Goal: Transaction & Acquisition: Register for event/course

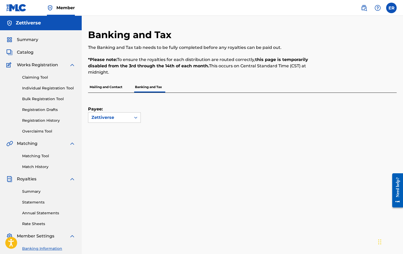
click at [232, 65] on p "*Please note: To ensure the royalties for each distribution are routed correctl…" at bounding box center [206, 66] width 237 height 19
click at [232, 117] on div "Payee: Zettiverse" at bounding box center [236, 108] width 296 height 30
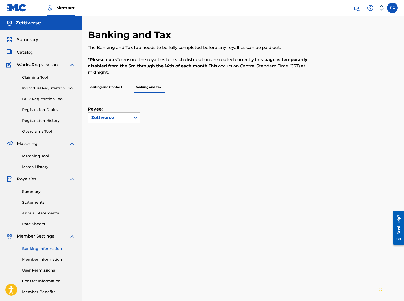
click at [393, 8] on label at bounding box center [393, 8] width 11 height 11
click at [393, 8] on input "ER Elis Suzette Rodriguez Labra info@suzettelabra.com Notification Preferences …" at bounding box center [393, 8] width 0 height 0
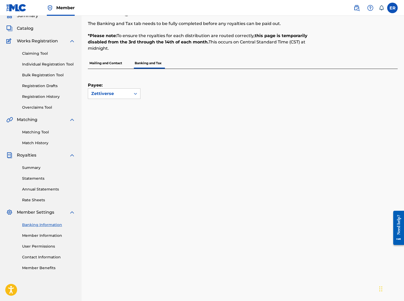
scroll to position [23, 0]
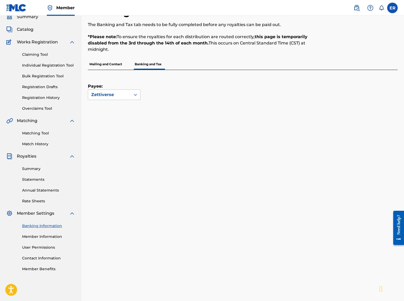
click at [113, 65] on p "Mailing and Contact" at bounding box center [106, 64] width 36 height 11
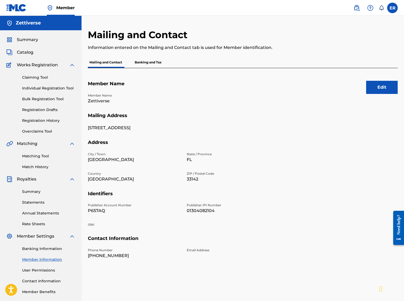
click at [157, 63] on p "Banking and Tax" at bounding box center [148, 62] width 30 height 11
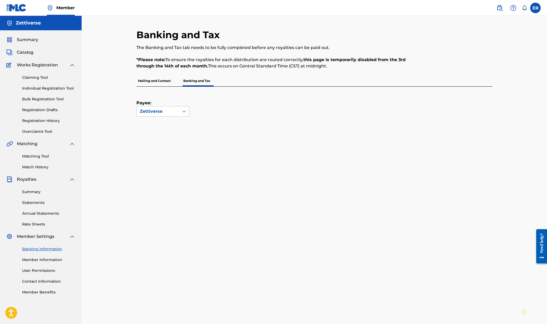
click at [45, 254] on link "User Permissions" at bounding box center [48, 271] width 53 height 6
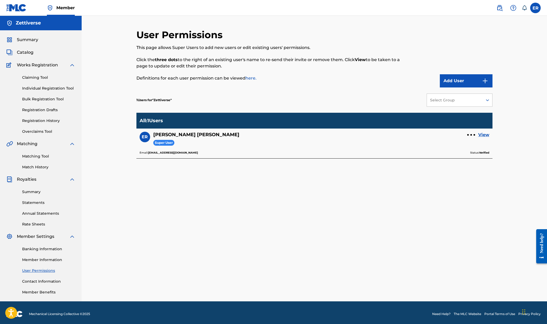
click at [402, 81] on button "Add User" at bounding box center [466, 80] width 53 height 13
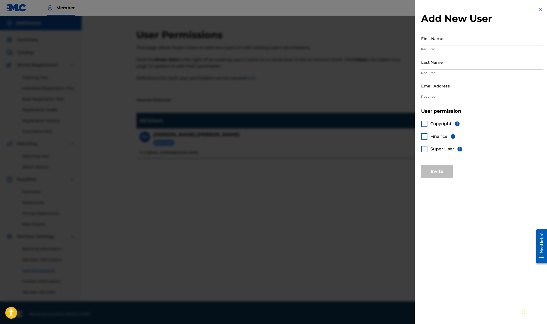
click at [402, 42] on input "First Name" at bounding box center [482, 38] width 122 height 15
type input "Harry"
type input "Mora"
type input "phantomstudiosla@gmail.com"
click at [402, 150] on div at bounding box center [424, 149] width 6 height 6
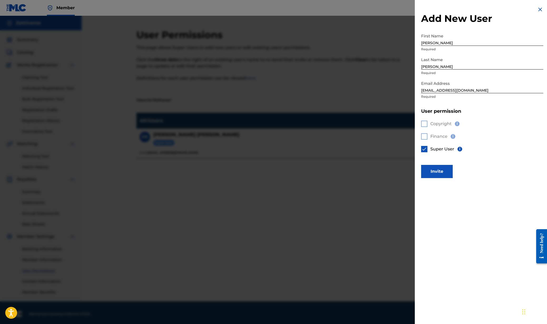
click at [402, 174] on button "Invite" at bounding box center [437, 171] width 32 height 13
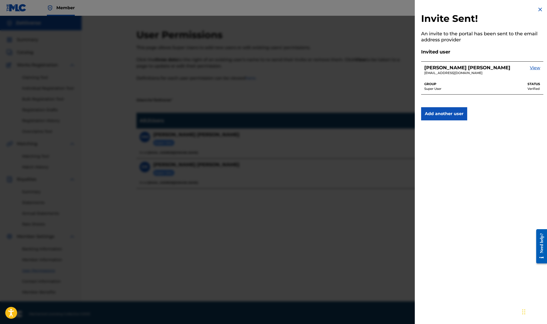
click at [402, 10] on img at bounding box center [540, 9] width 6 height 6
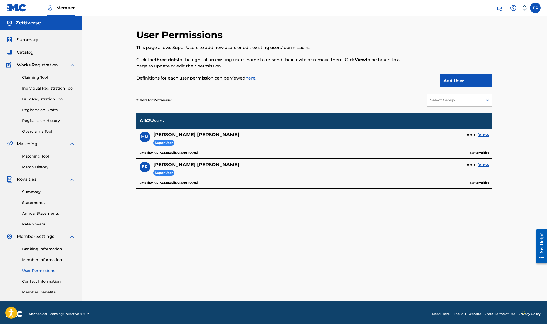
click at [368, 38] on div "User Permissions This page allows Super Users to add new users or edit existing…" at bounding box center [273, 58] width 274 height 58
click at [402, 42] on div "Add User" at bounding box center [451, 58] width 82 height 58
click at [49, 45] on div "Summary Catalog Works Registration Claiming Tool Individual Registration Tool B…" at bounding box center [41, 165] width 82 height 271
click at [34, 38] on span "Summary" at bounding box center [27, 40] width 21 height 6
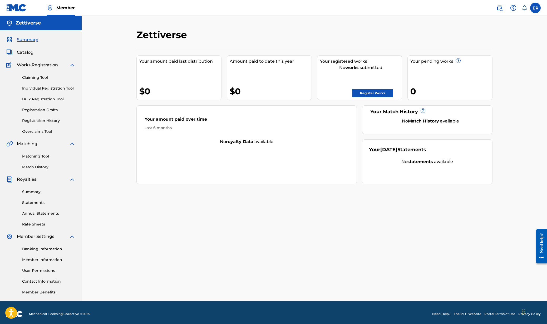
click at [375, 91] on link "Register Works" at bounding box center [372, 93] width 41 height 8
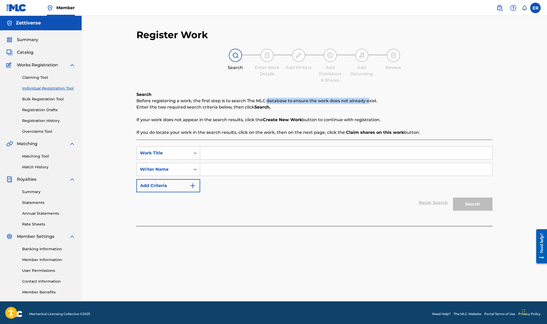
drag, startPoint x: 365, startPoint y: 100, endPoint x: 229, endPoint y: 102, distance: 136.7
click at [254, 102] on p "Before registering a work, the first step is to search The MLC database to ensu…" at bounding box center [314, 101] width 356 height 6
click at [226, 103] on p "Before registering a work, the first step is to search The MLC database to ensu…" at bounding box center [314, 101] width 356 height 6
click at [211, 152] on input "Search Form" at bounding box center [346, 153] width 292 height 13
type input "Blah Blah"
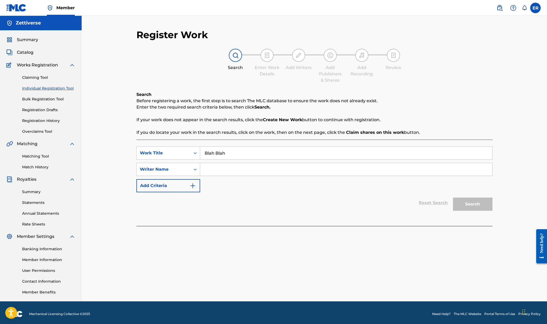
click at [225, 165] on input "Search Form" at bounding box center [346, 169] width 292 height 13
type input "Suzette Labra"
click at [402, 203] on button "Search" at bounding box center [472, 203] width 39 height 13
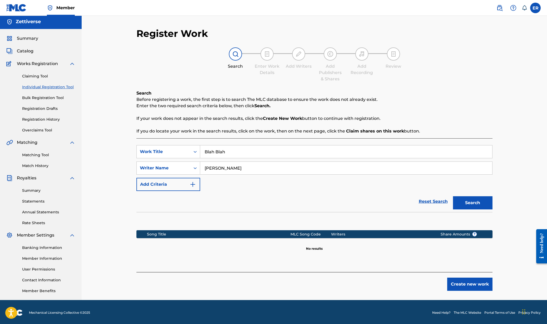
scroll to position [3, 0]
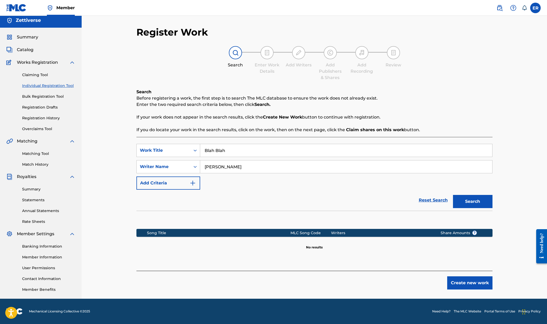
click at [241, 170] on input "Suzette Labra" at bounding box center [346, 166] width 292 height 13
click at [193, 183] on img "Search Form" at bounding box center [193, 183] width 6 height 6
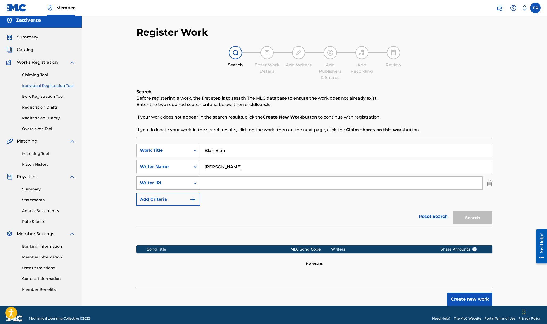
click at [195, 184] on icon "Search Form" at bounding box center [194, 182] width 5 height 5
click at [163, 235] on div "Writer IPI" at bounding box center [168, 235] width 63 height 13
click at [256, 185] on input "Search Form" at bounding box center [341, 183] width 282 height 13
paste input "01225273184"
type input "01225273184"
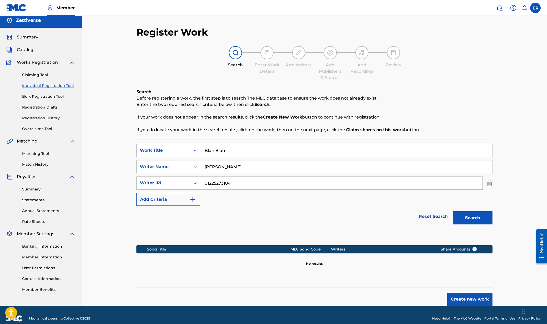
click at [402, 222] on button "Search" at bounding box center [472, 217] width 39 height 13
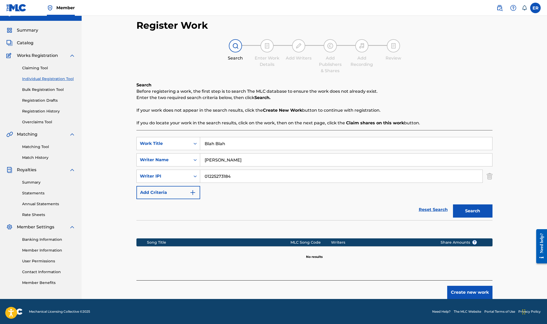
scroll to position [10, 0]
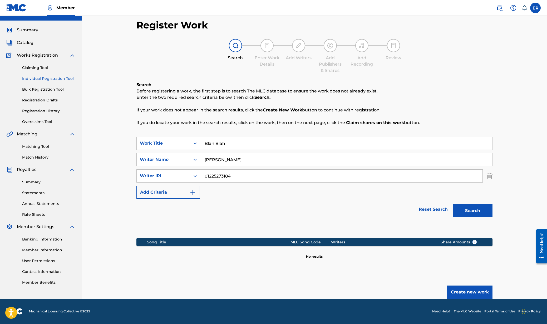
click at [402, 254] on button "Create new work" at bounding box center [469, 291] width 45 height 13
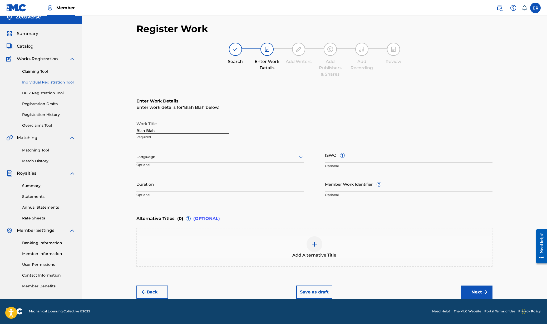
scroll to position [6, 0]
click at [246, 161] on div "Language" at bounding box center [219, 156] width 167 height 11
click at [209, 181] on div "Spanish" at bounding box center [220, 180] width 167 height 12
click at [205, 190] on input "Duration" at bounding box center [219, 183] width 167 height 15
type input "02:36"
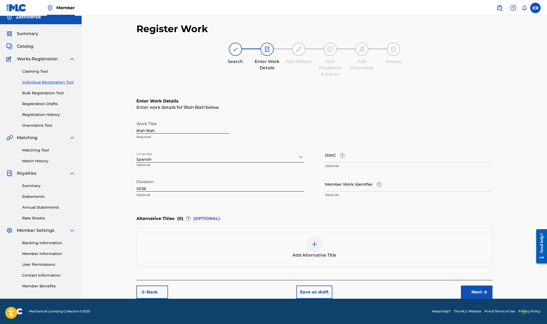
click at [267, 203] on div "Enter Work Details Enter work details for ‘ Blah Blah ’ below. Work Title Blah …" at bounding box center [314, 148] width 356 height 127
click at [402, 254] on button "Next" at bounding box center [477, 291] width 32 height 13
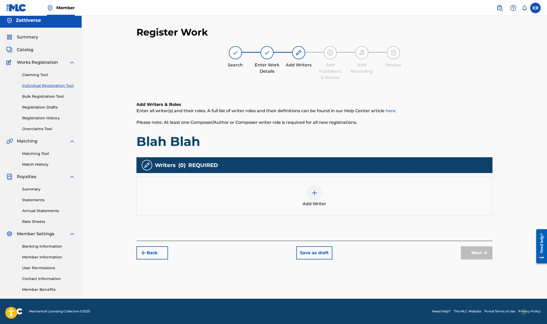
scroll to position [3, 0]
click at [313, 201] on span "Add Writer" at bounding box center [315, 204] width 24 height 6
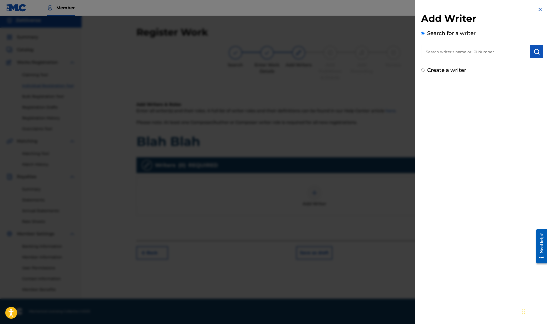
click at [402, 54] on input "text" at bounding box center [475, 51] width 109 height 13
paste input "01225273184"
type input "01225273184"
click at [402, 51] on img "submit" at bounding box center [536, 51] width 6 height 6
click at [402, 93] on label "Create a writer" at bounding box center [446, 92] width 39 height 6
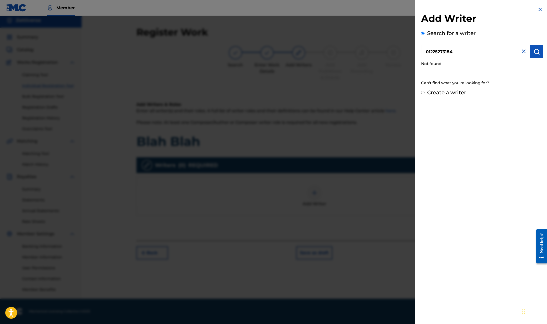
radio input "true"
click at [402, 93] on input "Create a writer" at bounding box center [422, 92] width 3 height 3
radio input "false"
radio input "true"
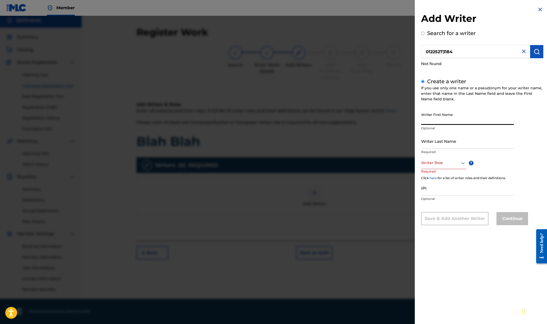
click at [402, 118] on input "Writer First Name" at bounding box center [467, 117] width 93 height 15
type input "Elis"
type input "Rodriguez"
drag, startPoint x: 453, startPoint y: 122, endPoint x: 420, endPoint y: 119, distance: 33.0
click at [402, 119] on div "Add Writer Search for a writer 01225273184 Not found Create a writer If you use…" at bounding box center [482, 119] width 135 height 239
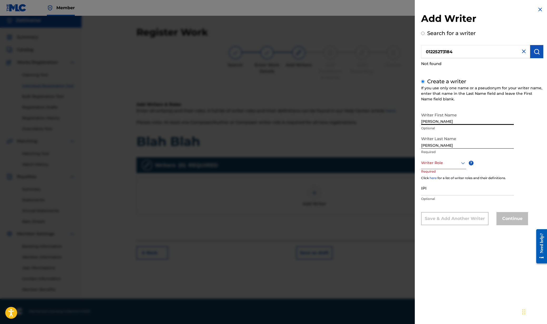
type input "[PERSON_NAME]"
type input "Labra"
click at [402, 158] on div "Writer Role" at bounding box center [443, 163] width 45 height 12
click at [402, 174] on div "Composer/Author" at bounding box center [443, 175] width 44 height 12
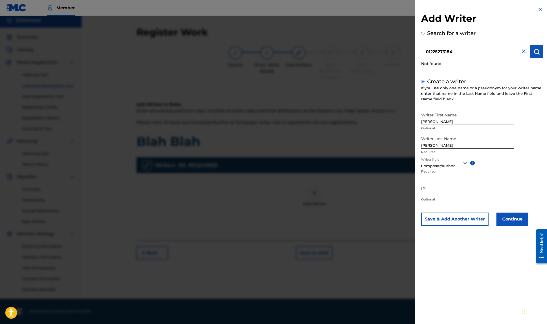
click at [402, 194] on input "IPI" at bounding box center [467, 188] width 93 height 15
paste input "01225273184"
type input "01225273184"
click at [402, 220] on button "Save & Add Another Writer" at bounding box center [454, 218] width 67 height 13
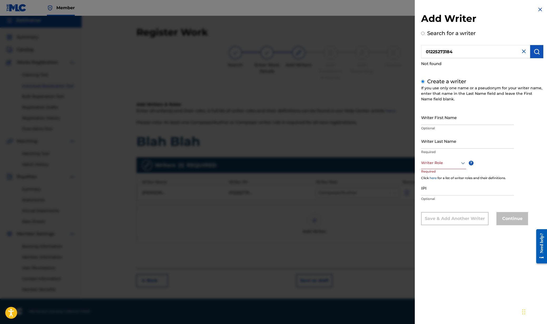
drag, startPoint x: 463, startPoint y: 120, endPoint x: 418, endPoint y: 118, distance: 44.8
click at [402, 118] on div "Add Writer Search for a writer 01225273184 Not found Create a writer If you use…" at bounding box center [482, 119] width 135 height 239
type input "[PERSON_NAME]"
type input "Mora"
click at [402, 165] on div at bounding box center [443, 163] width 45 height 7
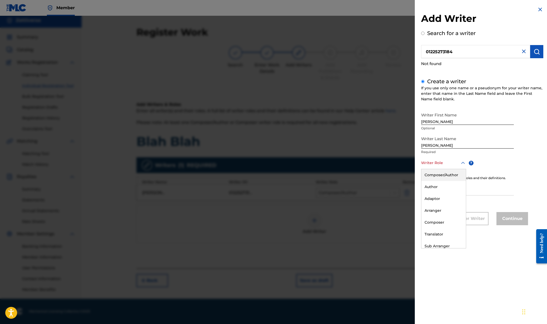
click at [402, 176] on div "Composer/Author" at bounding box center [443, 175] width 44 height 12
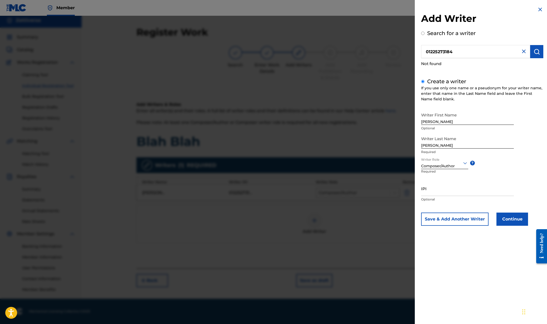
click at [402, 188] on input "IPI" at bounding box center [467, 188] width 93 height 15
paste input "00483285431"
type input "00483285431"
click at [402, 220] on button "Continue" at bounding box center [512, 218] width 32 height 13
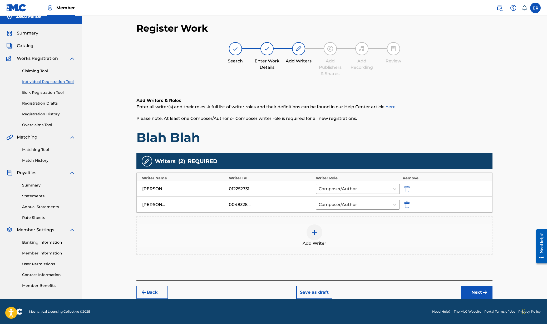
scroll to position [7, 0]
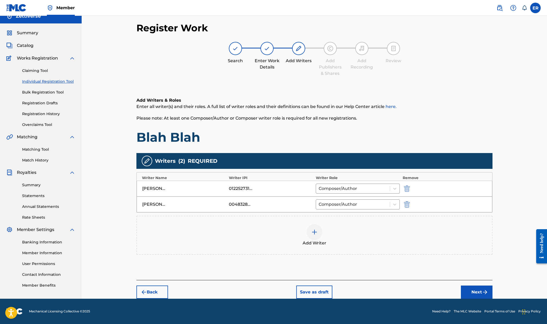
click at [402, 254] on button "Next" at bounding box center [477, 291] width 32 height 13
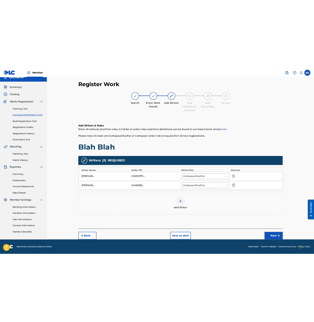
scroll to position [3, 0]
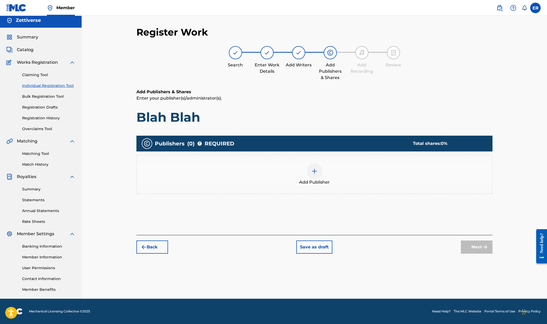
click at [313, 172] on img at bounding box center [314, 171] width 6 height 6
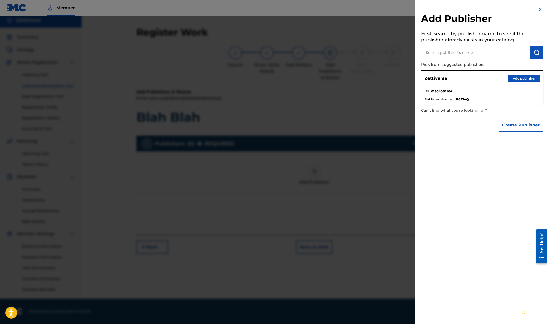
click at [402, 79] on button "Add publisher" at bounding box center [524, 79] width 32 height 8
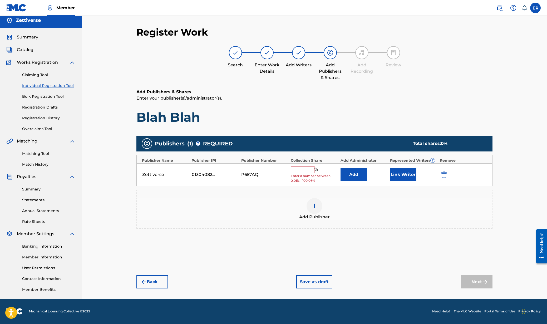
click at [301, 167] on input "text" at bounding box center [303, 169] width 24 height 7
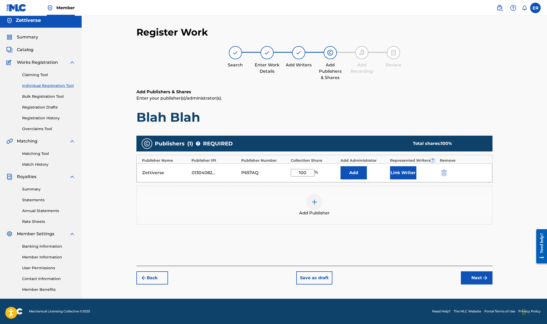
type input "100"
click at [358, 175] on button "Add" at bounding box center [353, 172] width 26 height 13
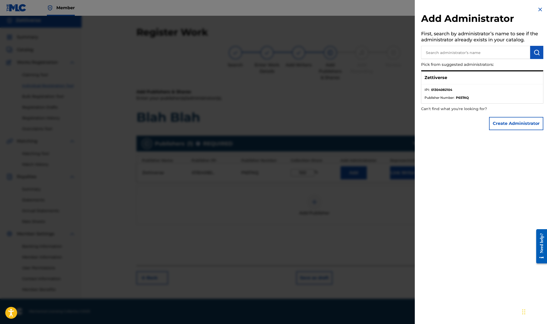
click at [402, 10] on img at bounding box center [540, 9] width 6 height 6
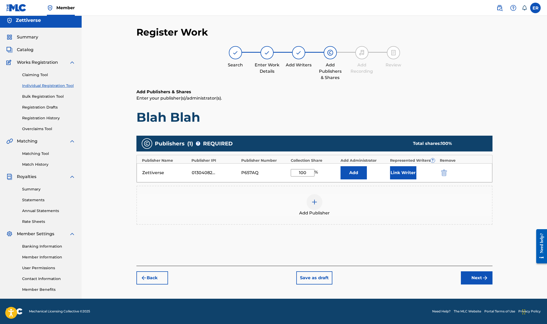
click at [402, 254] on button "Next" at bounding box center [477, 277] width 32 height 13
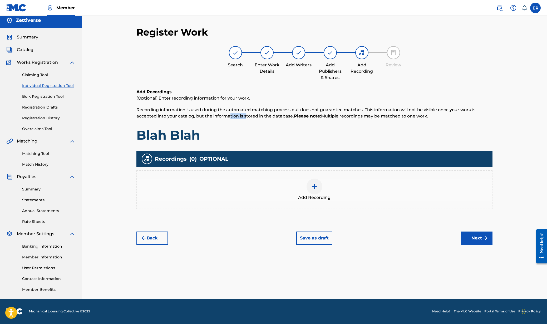
drag, startPoint x: 207, startPoint y: 116, endPoint x: 199, endPoint y: 116, distance: 8.4
click at [203, 116] on span "Recording information is used during the automated matching process but does no…" at bounding box center [305, 112] width 339 height 11
click at [199, 116] on span "Recording information is used during the automated matching process but does no…" at bounding box center [305, 112] width 339 height 11
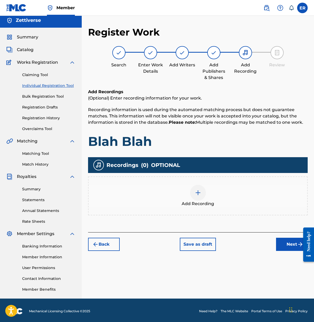
click at [284, 242] on button "Next" at bounding box center [292, 244] width 32 height 13
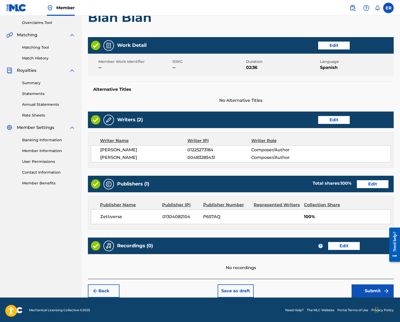
scroll to position [110, 0]
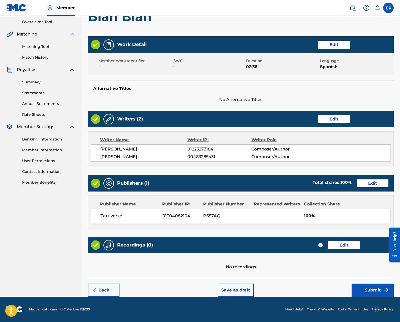
click at [343, 242] on button "Edit" at bounding box center [344, 245] width 32 height 8
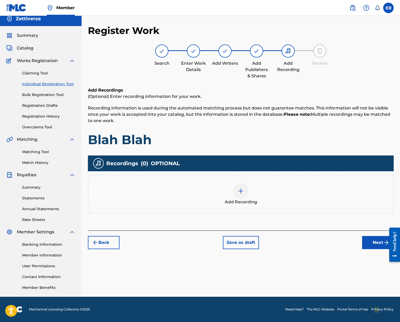
scroll to position [4, 0]
click at [245, 192] on div at bounding box center [241, 191] width 16 height 16
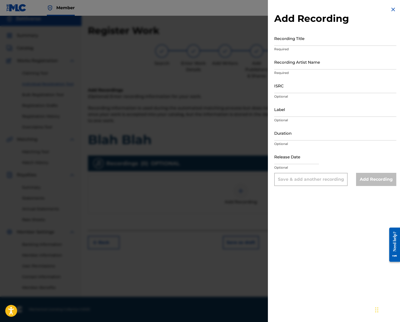
click at [312, 39] on input "Recording Title" at bounding box center [335, 38] width 122 height 15
type input "Blah Blah"
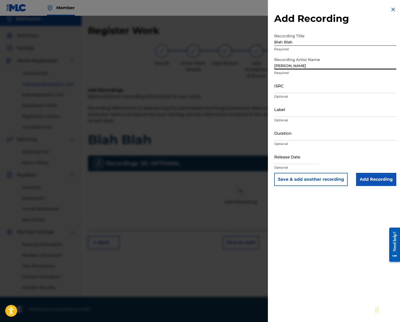
type input "[PERSON_NAME]"
click at [300, 114] on input "Label" at bounding box center [335, 109] width 122 height 15
type input "Z"
click at [303, 137] on input "Duration" at bounding box center [335, 133] width 122 height 15
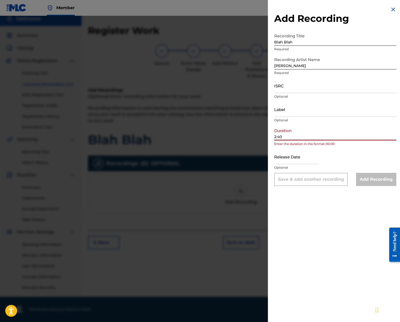
type input "2:40"
select select "7"
select select "2025"
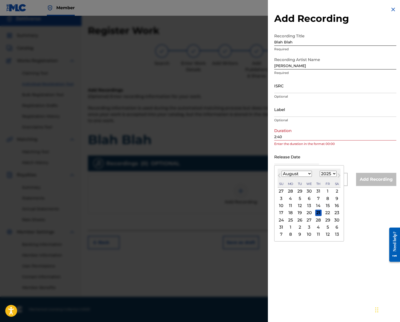
click at [307, 174] on select "January February March April May June July August September October November De…" at bounding box center [297, 174] width 30 height 6
select select "3"
click at [282, 171] on select "January February March April May June July August September October November De…" at bounding box center [297, 174] width 30 height 6
click at [317, 212] on div "24" at bounding box center [318, 213] width 6 height 6
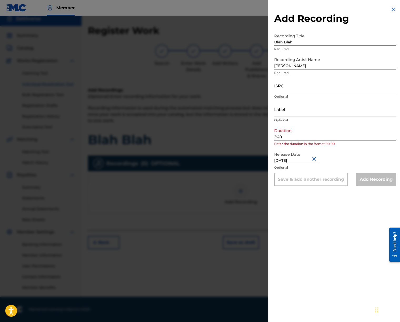
type input "April 24 2024"
click at [356, 164] on div "Release Date April 24 2024 Optional" at bounding box center [335, 161] width 122 height 24
click at [305, 140] on input "2:40" at bounding box center [335, 133] width 122 height 15
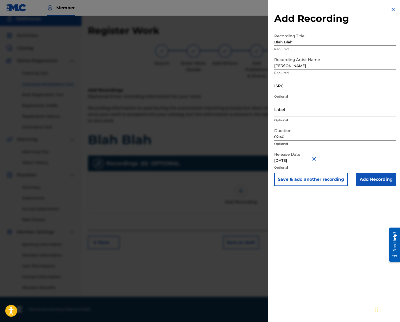
type input "02:40"
click at [375, 181] on input "Add Recording" at bounding box center [376, 179] width 40 height 13
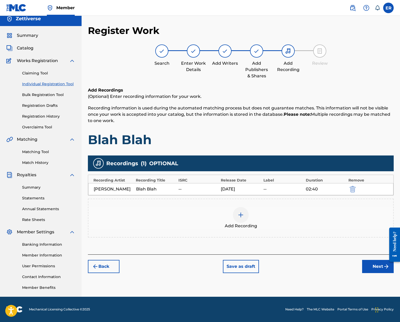
click at [164, 186] on div "Blah Blah" at bounding box center [156, 189] width 40 height 6
click at [186, 190] on div "--" at bounding box center [199, 189] width 40 height 6
click at [351, 189] on img "submit" at bounding box center [353, 189] width 6 height 6
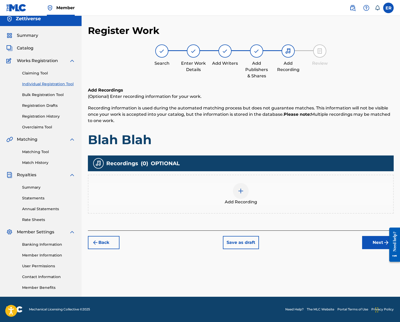
click at [254, 194] on div "Add Recording" at bounding box center [240, 194] width 305 height 22
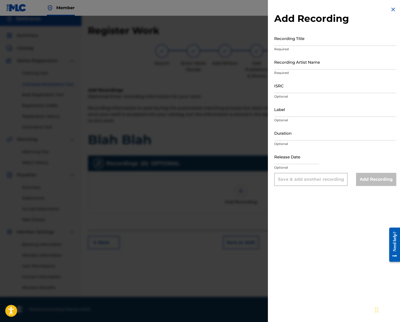
click at [289, 89] on input "ISRC" at bounding box center [335, 85] width 122 height 15
paste input "QZK6M2435939"
type input "QZK6M2435939"
click at [300, 43] on input "Recording Title" at bounding box center [335, 38] width 122 height 15
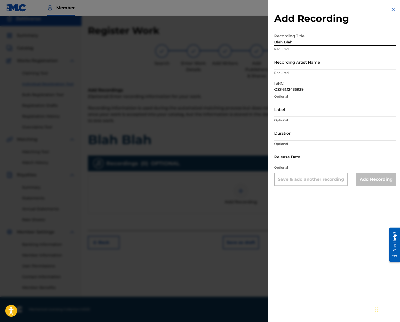
type input "Blah Blah"
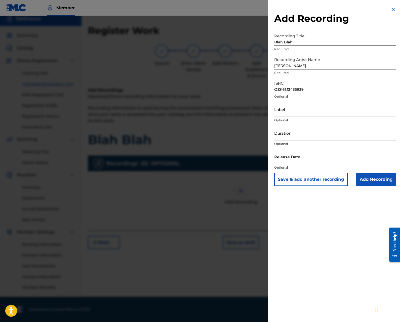
type input "[PERSON_NAME]"
type input "Zettiverse"
type input "02:40"
select select "7"
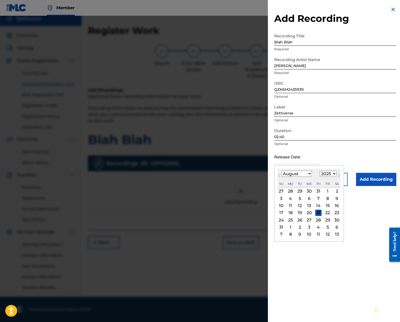
click at [329, 173] on select "1899 1900 1901 1902 1903 1904 1905 1906 1907 1908 1909 1910 1911 1912 1913 1914…" at bounding box center [328, 174] width 17 height 6
select select "2024"
click at [320, 171] on select "1899 1900 1901 1902 1903 1904 1905 1906 1907 1908 1909 1910 1911 1912 1913 1914…" at bounding box center [328, 174] width 17 height 6
click at [305, 176] on select "January February March April May June July August September October November De…" at bounding box center [297, 174] width 30 height 6
select select "3"
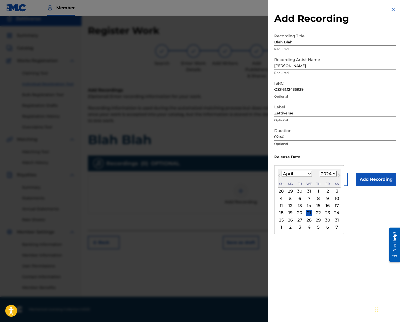
click at [282, 171] on select "January February March April May June July August September October November De…" at bounding box center [297, 174] width 30 height 6
click at [309, 212] on div "24" at bounding box center [309, 213] width 6 height 6
type input "April 24 2024"
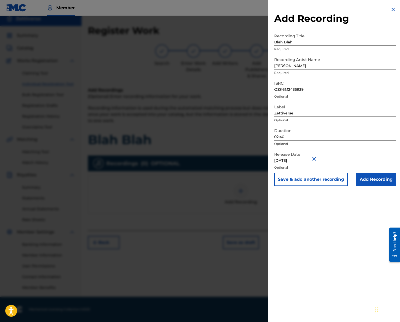
click at [376, 181] on input "Add Recording" at bounding box center [376, 179] width 40 height 13
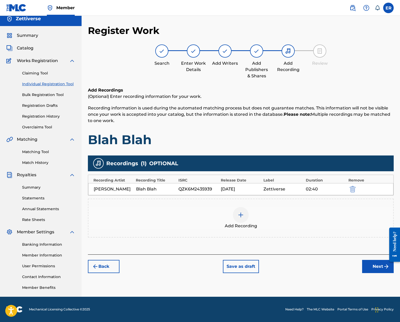
click at [368, 254] on button "Next" at bounding box center [378, 266] width 32 height 13
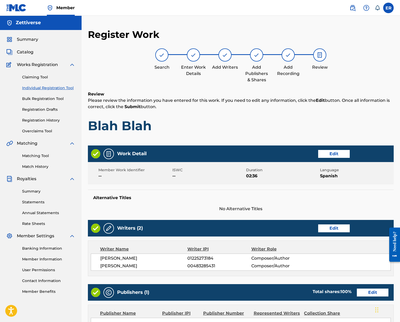
scroll to position [1, 0]
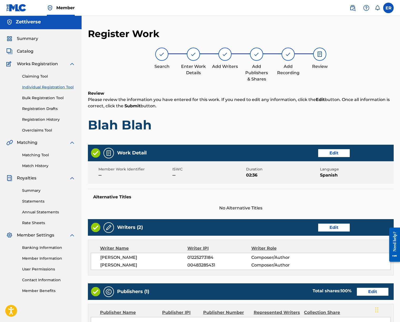
click at [136, 78] on div "Search Enter Work Details Add Writers Add Publishers & Shares Add Recording Rev…" at bounding box center [241, 65] width 306 height 35
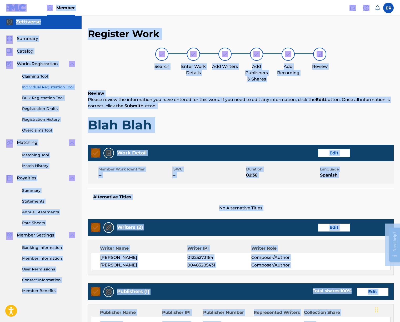
copy body "Accessibility Screen-Reader Guide, Feedback, and Issue Reporting | New window M…"
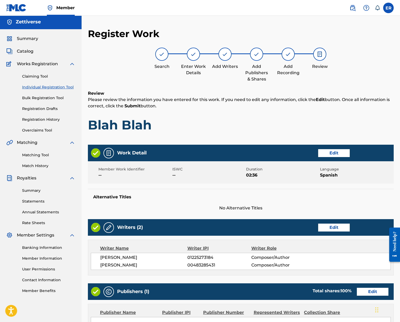
drag, startPoint x: 232, startPoint y: 29, endPoint x: 250, endPoint y: 32, distance: 18.0
click at [232, 29] on div "Register Work Search Enter Work Details Add Writers Add Publishers & Shares Add…" at bounding box center [241, 225] width 306 height 395
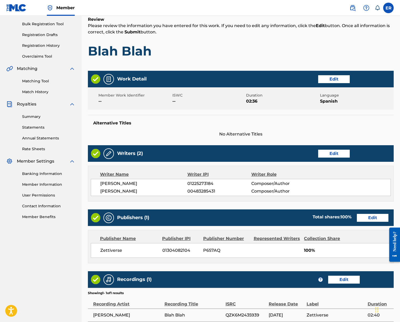
scroll to position [78, 0]
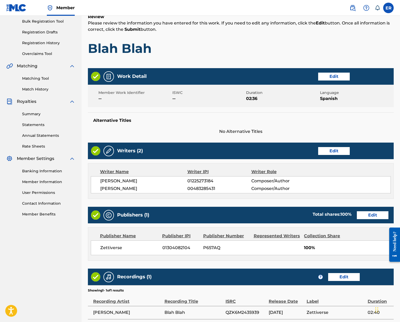
click at [338, 155] on button "Edit" at bounding box center [334, 151] width 32 height 8
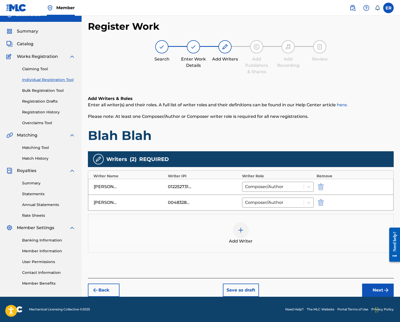
scroll to position [8, 0]
click at [246, 229] on div at bounding box center [241, 230] width 16 height 16
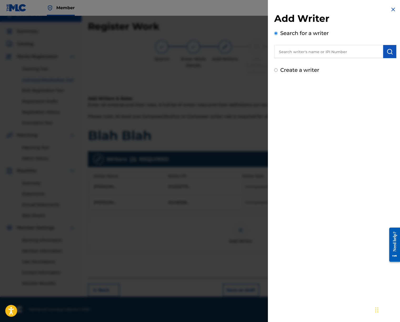
click at [324, 55] on input "text" at bounding box center [328, 51] width 109 height 13
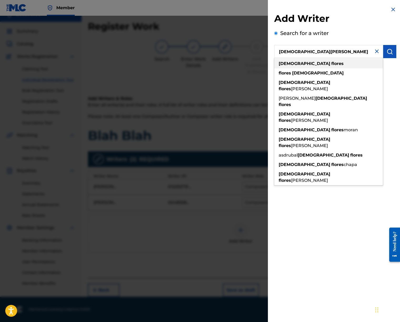
click at [325, 60] on div "jesus flores" at bounding box center [328, 63] width 109 height 9
type input "jesus flores"
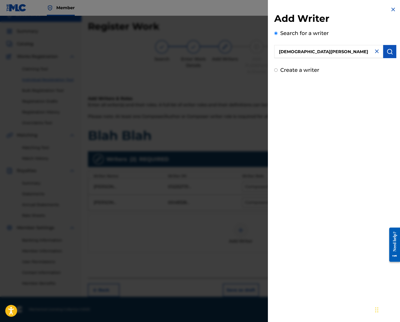
click at [302, 71] on label "Create a writer" at bounding box center [299, 70] width 39 height 6
radio input "true"
click at [278, 71] on input "Create a writer" at bounding box center [275, 69] width 3 height 3
radio input "false"
radio input "true"
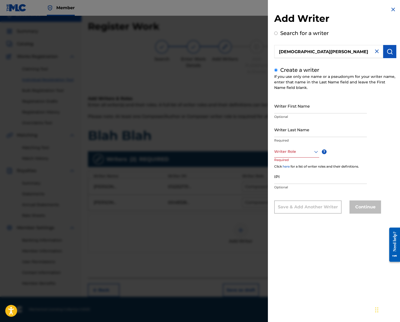
click at [325, 112] on input "Writer First Name" at bounding box center [320, 105] width 93 height 15
type input "Jesus"
type input "Flores"
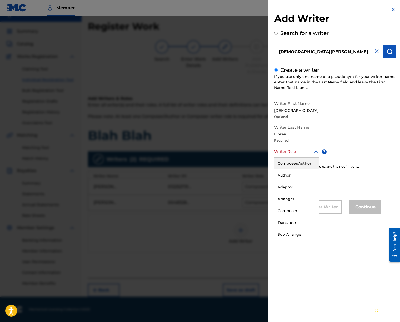
click at [305, 152] on div at bounding box center [296, 151] width 45 height 7
click at [302, 161] on div "Composer/Author" at bounding box center [297, 164] width 44 height 12
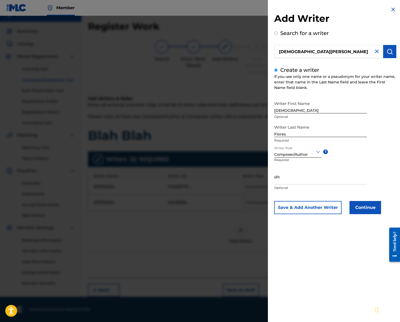
click at [305, 179] on input "IPI" at bounding box center [320, 177] width 93 height 15
click at [298, 182] on input "IPI" at bounding box center [320, 177] width 93 height 15
paste input "715.74.64.32"
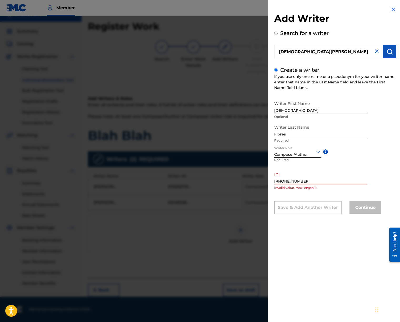
click at [281, 182] on input "715.74.64.32" at bounding box center [320, 177] width 93 height 15
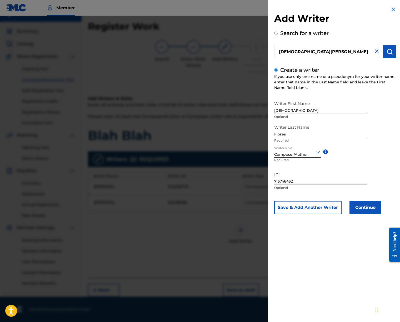
type input "715746432"
click at [367, 209] on button "Continue" at bounding box center [366, 207] width 32 height 13
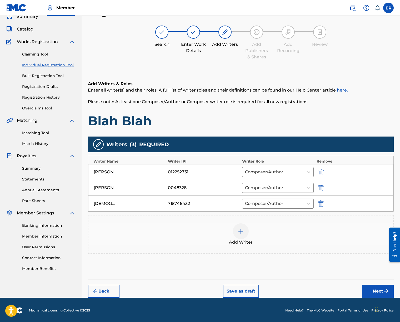
scroll to position [24, 0]
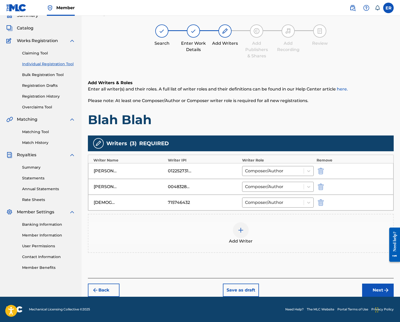
click at [379, 254] on button "Next" at bounding box center [378, 290] width 32 height 13
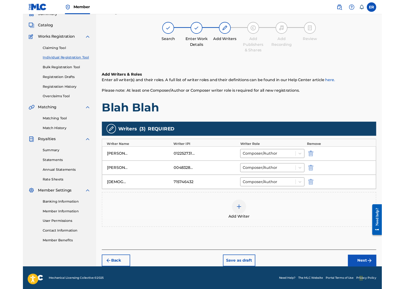
scroll to position [4, 0]
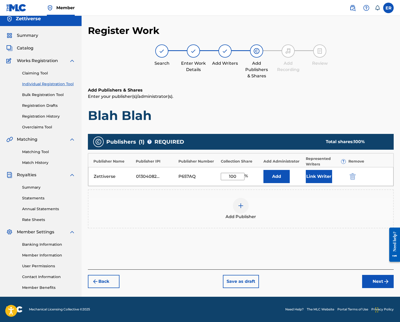
drag, startPoint x: 228, startPoint y: 176, endPoint x: 251, endPoint y: 175, distance: 22.7
click at [251, 175] on div "100 %" at bounding box center [241, 176] width 40 height 7
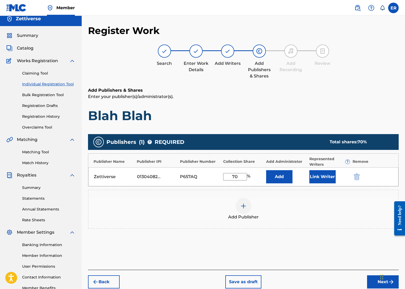
type input "70"
click at [243, 209] on div at bounding box center [243, 206] width 16 height 16
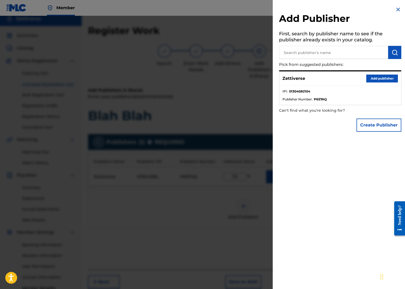
click at [309, 48] on input "text" at bounding box center [333, 52] width 109 height 13
type input "Jesus Flores"
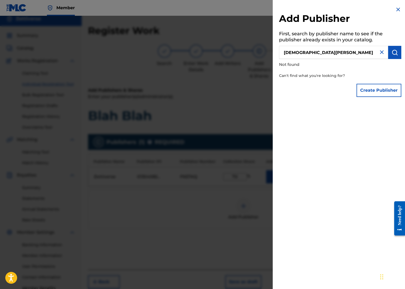
click at [382, 91] on button "Create Publisher" at bounding box center [378, 90] width 45 height 13
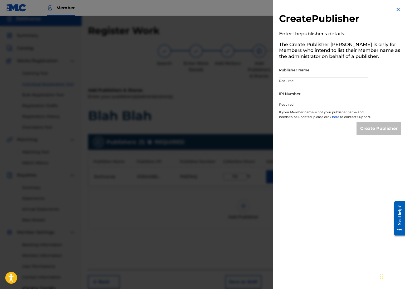
click at [313, 74] on input "Publisher Name" at bounding box center [323, 69] width 89 height 15
click at [395, 8] on img at bounding box center [398, 9] width 6 height 6
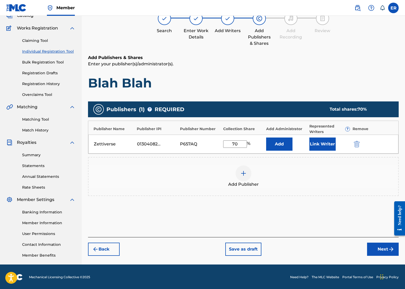
scroll to position [37, 0]
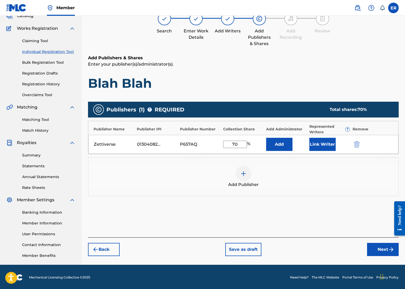
click at [325, 146] on button "Link Writer" at bounding box center [322, 144] width 26 height 13
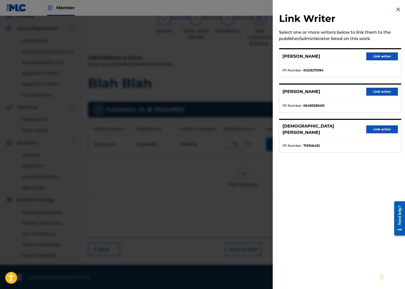
click at [385, 58] on button "Link writer" at bounding box center [382, 56] width 32 height 8
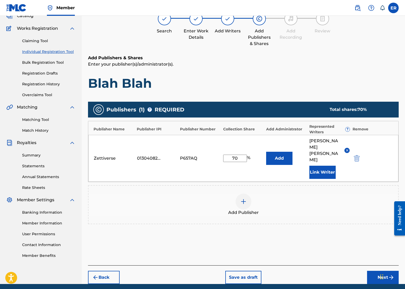
click at [325, 166] on button "Link Writer" at bounding box center [322, 172] width 26 height 13
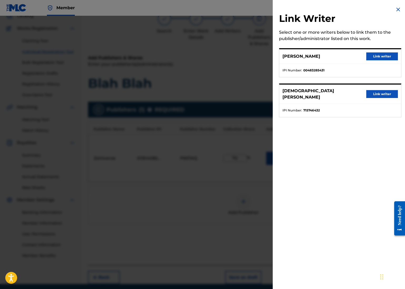
click at [386, 58] on button "Link writer" at bounding box center [382, 56] width 32 height 8
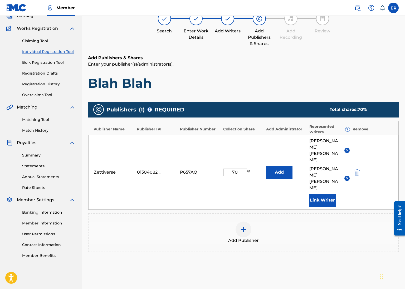
click at [246, 226] on img at bounding box center [243, 229] width 6 height 6
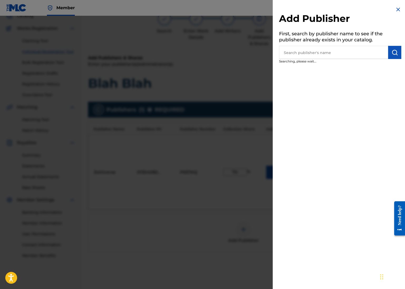
click at [343, 50] on input "text" at bounding box center [333, 52] width 109 height 13
type input "Manuscript"
click at [379, 53] on img at bounding box center [381, 52] width 6 height 6
click at [331, 53] on input "text" at bounding box center [333, 52] width 109 height 13
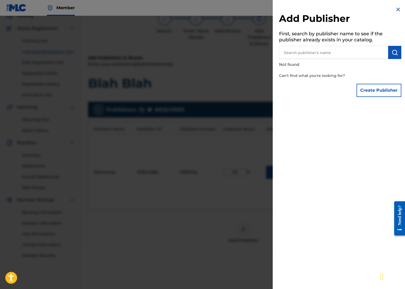
click at [341, 48] on input "text" at bounding box center [333, 52] width 109 height 13
type input "Manuscript"
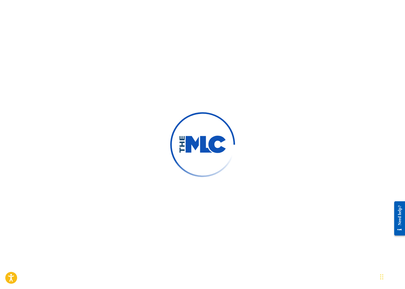
click at [213, 18] on div at bounding box center [202, 144] width 405 height 289
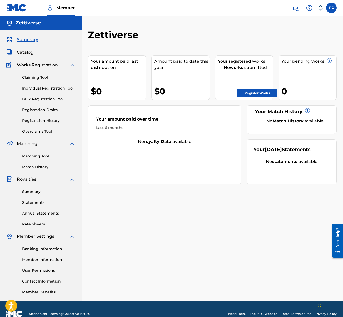
click at [49, 110] on link "Registration Drafts" at bounding box center [48, 110] width 53 height 6
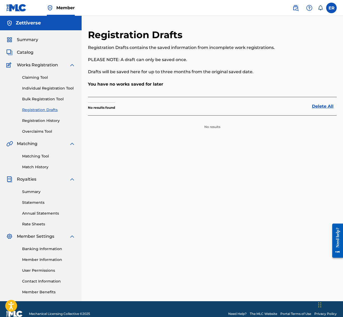
click at [36, 76] on link "Claiming Tool" at bounding box center [48, 78] width 53 height 6
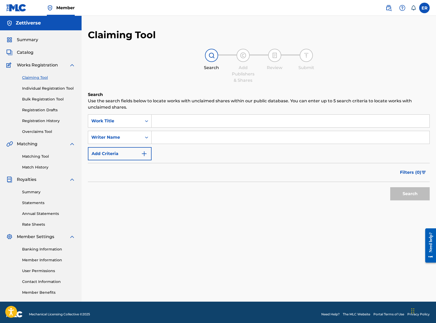
click at [58, 123] on link "Registration History" at bounding box center [48, 121] width 53 height 6
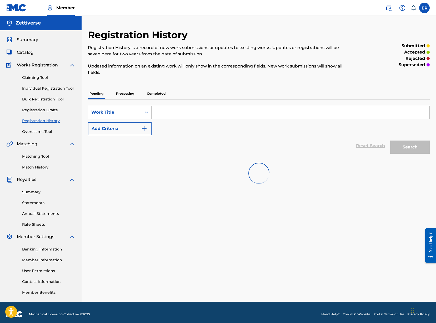
click at [33, 53] on div "Catalog" at bounding box center [40, 52] width 69 height 6
click at [26, 52] on span "Catalog" at bounding box center [25, 52] width 17 height 6
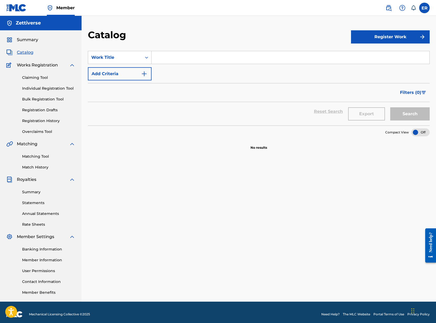
click at [343, 38] on button "Register Work" at bounding box center [390, 36] width 79 height 13
click at [343, 54] on link "Individual" at bounding box center [390, 54] width 79 height 13
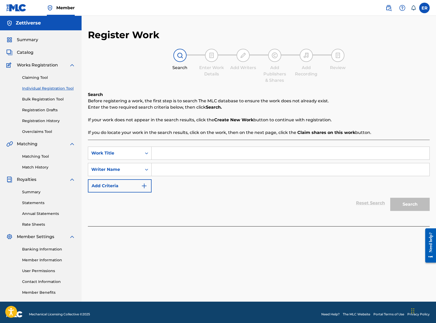
click at [168, 151] on input "Search Form" at bounding box center [291, 153] width 278 height 13
type input "Blah Blah"
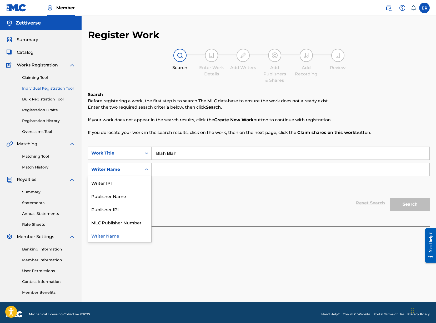
click at [134, 170] on div "Writer Name" at bounding box center [114, 169] width 47 height 6
click at [136, 182] on div "Writer IPI" at bounding box center [119, 182] width 63 height 13
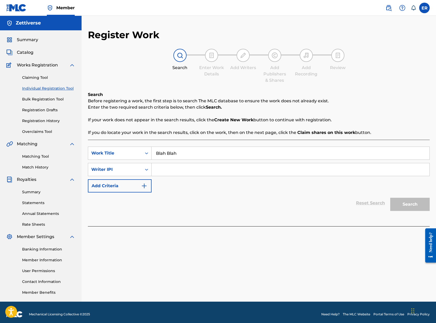
click at [175, 166] on input "Search Form" at bounding box center [291, 169] width 278 height 13
paste input "00483285431"
type input "00483285431"
click at [343, 206] on button "Search" at bounding box center [409, 203] width 39 height 13
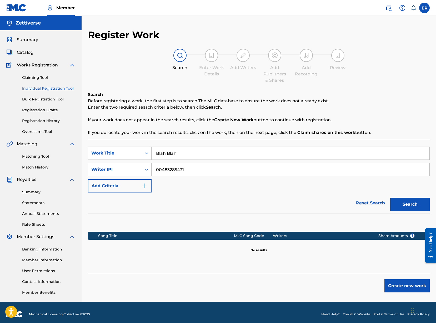
click at [343, 287] on button "Create new work" at bounding box center [407, 285] width 45 height 13
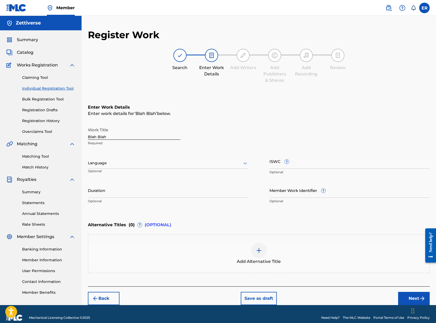
click at [172, 166] on div "Language" at bounding box center [168, 162] width 161 height 11
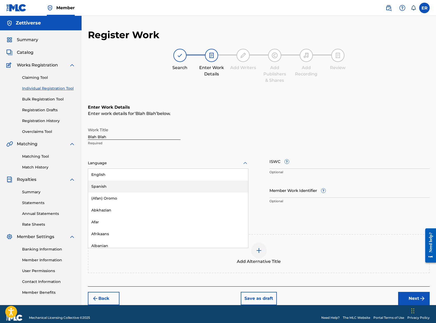
click at [160, 186] on div "Spanish" at bounding box center [168, 186] width 160 height 12
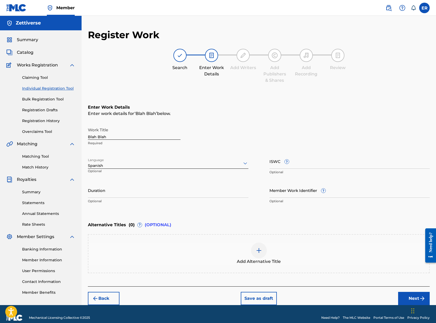
click at [270, 163] on input "ISWC ?" at bounding box center [350, 160] width 161 height 15
paste input "QZK6M2435939"
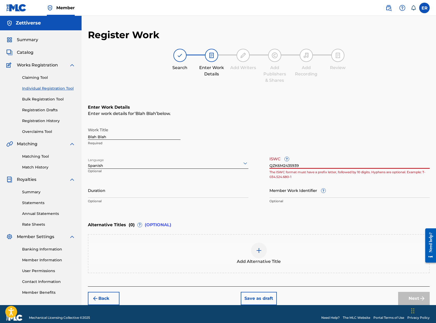
type input "QZK6M2435939"
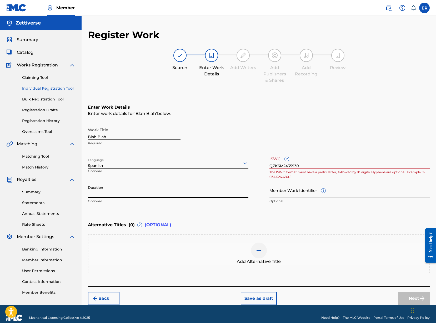
click at [314, 168] on div "ISWC ? QZK6M2435939 The ISWC format must have a prefix letter, followed by 10 d…" at bounding box center [350, 165] width 161 height 24
click at [316, 166] on input "QZK6M2435939" at bounding box center [350, 160] width 161 height 15
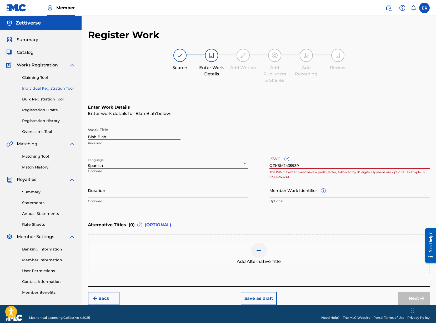
click at [221, 191] on input "Duration" at bounding box center [168, 189] width 161 height 15
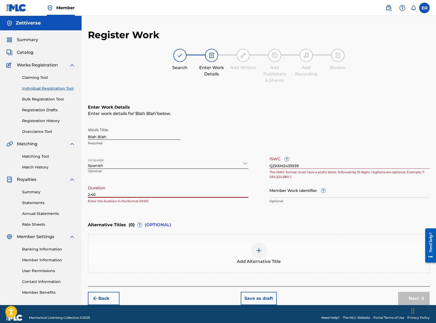
click at [92, 192] on input "2:40" at bounding box center [168, 189] width 161 height 15
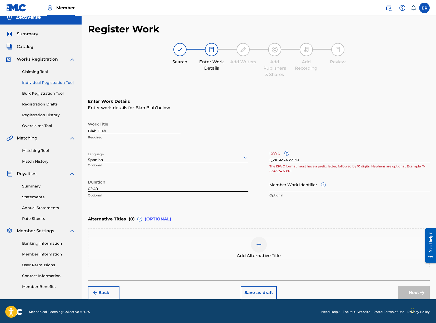
scroll to position [7, 0]
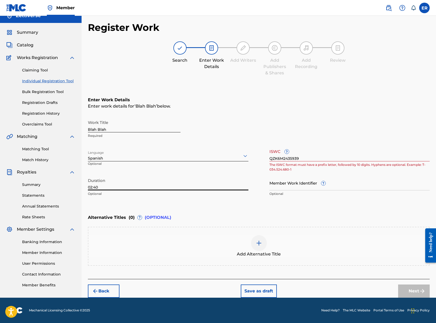
type input "02:40"
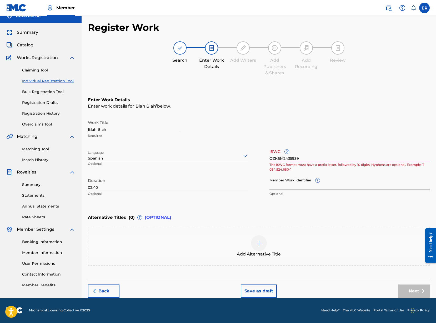
click at [286, 185] on input "Member Work Identifier ?" at bounding box center [350, 182] width 161 height 15
type input "01"
click at [326, 157] on input "QZK6M2435939" at bounding box center [350, 153] width 161 height 15
drag, startPoint x: 301, startPoint y: 156, endPoint x: 271, endPoint y: 157, distance: 30.0
click at [271, 157] on input "QZK6M2435939" at bounding box center [350, 153] width 161 height 15
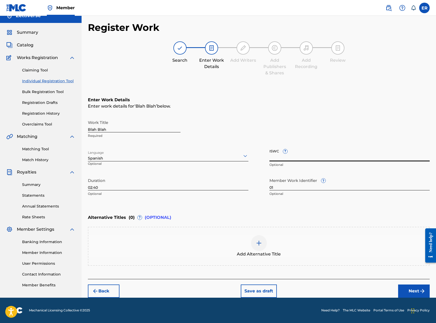
click at [343, 287] on button "Next" at bounding box center [414, 290] width 32 height 13
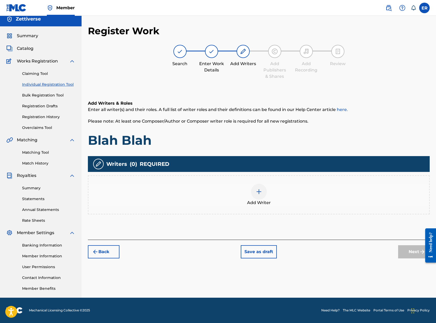
scroll to position [4, 0]
click at [262, 192] on img at bounding box center [259, 191] width 6 height 6
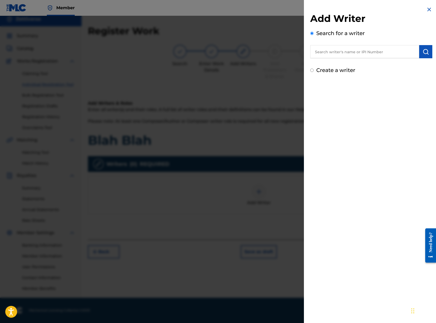
click at [343, 53] on input "text" at bounding box center [364, 51] width 109 height 13
type input "Suzette Labra"
click at [343, 71] on label "Create a writer" at bounding box center [335, 70] width 39 height 6
radio input "true"
click at [314, 71] on input "Create a writer" at bounding box center [311, 69] width 3 height 3
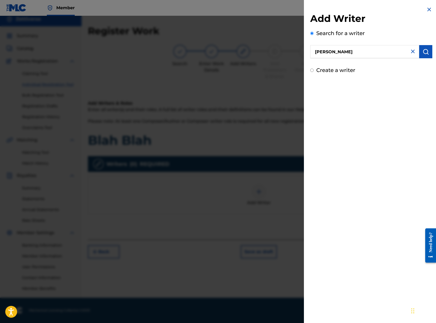
radio input "false"
radio input "true"
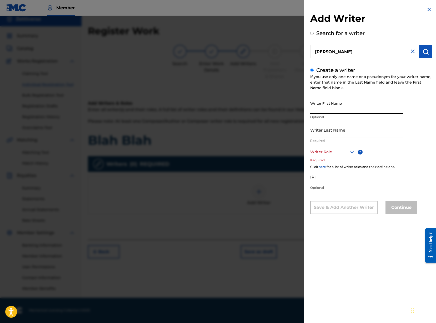
click at [343, 109] on input "Writer First Name" at bounding box center [356, 105] width 93 height 15
type input "[PERSON_NAME]"
type input "Labra"
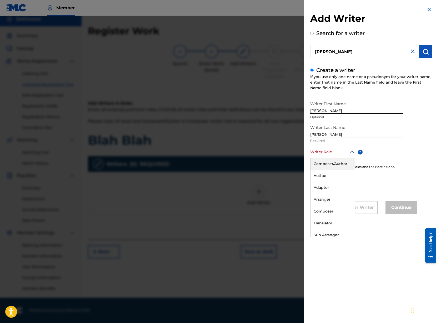
click at [337, 157] on div "Writer Role" at bounding box center [332, 152] width 45 height 12
click at [338, 163] on div "Composer/Author" at bounding box center [333, 164] width 44 height 12
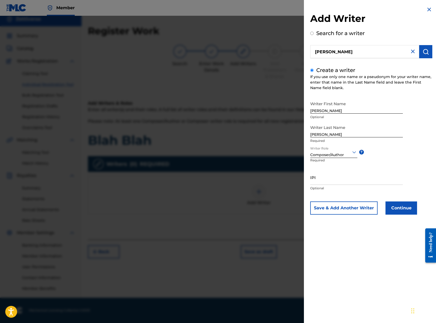
click at [338, 181] on input "IPI" at bounding box center [356, 177] width 93 height 15
click at [343, 180] on input "IPI" at bounding box center [356, 177] width 93 height 15
paste input "01225273184"
type input "01225273184"
click at [343, 204] on button "Continue" at bounding box center [402, 207] width 32 height 13
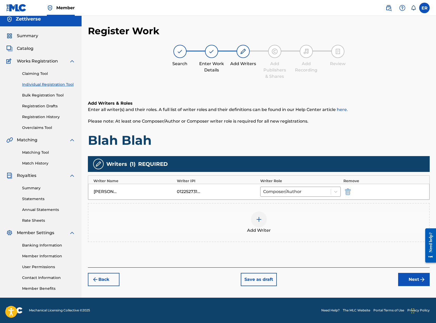
click at [261, 224] on div at bounding box center [259, 219] width 16 height 16
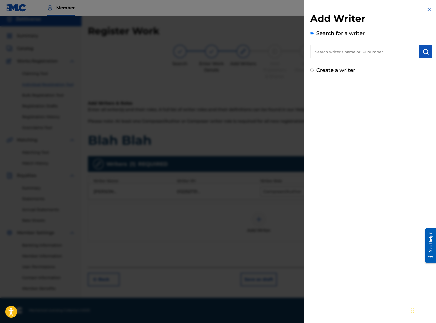
click at [333, 68] on label "Create a writer" at bounding box center [335, 70] width 39 height 6
radio input "true"
click at [314, 68] on input "Create a writer" at bounding box center [311, 69] width 3 height 3
radio input "false"
radio input "true"
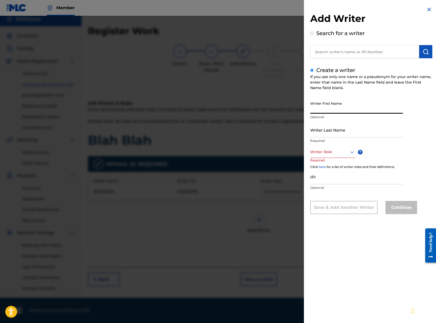
click at [339, 106] on input "Writer First Name" at bounding box center [356, 105] width 93 height 15
type input "[PERSON_NAME]"
type input "Mora"
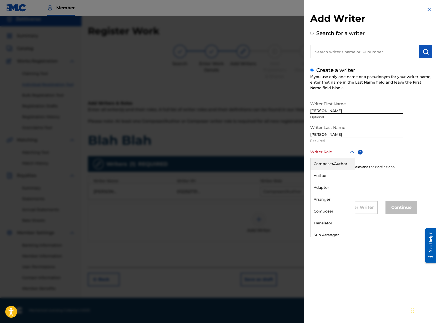
click at [343, 154] on div at bounding box center [332, 151] width 45 height 7
click at [341, 161] on div "Composer/Author" at bounding box center [333, 164] width 44 height 12
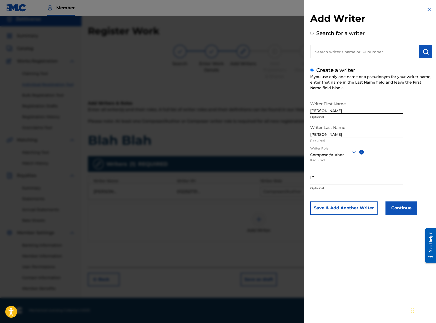
click at [333, 181] on input "IPI" at bounding box center [356, 177] width 93 height 15
paste input "00483285431"
click at [343, 178] on input "00483285431" at bounding box center [356, 177] width 93 height 15
type input "00483285431"
click at [343, 208] on button "Save & Add Another Writer" at bounding box center [343, 207] width 67 height 13
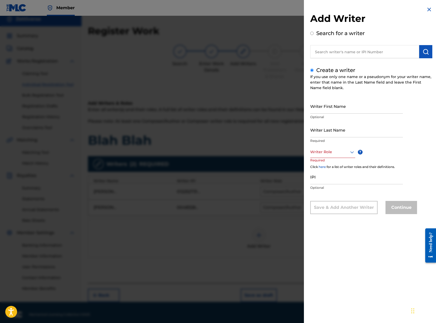
click at [336, 108] on input "Writer First Name" at bounding box center [356, 105] width 93 height 15
type input "Jesus"
type input "Flores"
click at [343, 123] on div "Writer First Name Jesus Optional Writer Last Name Flores Required Writer Role ?…" at bounding box center [371, 155] width 122 height 115
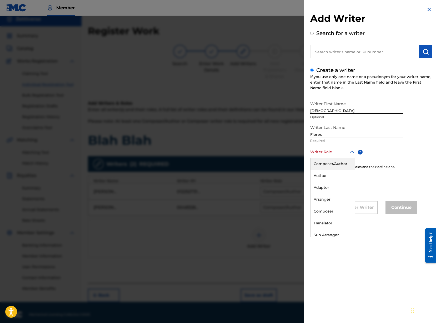
click at [341, 150] on div at bounding box center [332, 151] width 45 height 7
click at [335, 165] on div "Composer/Author" at bounding box center [333, 164] width 44 height 12
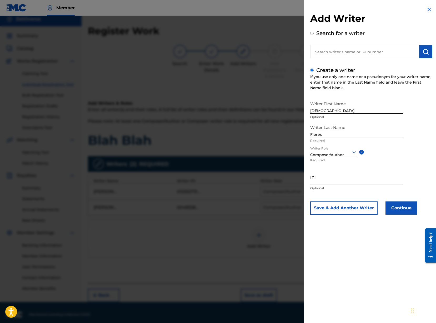
click at [343, 207] on button "Continue" at bounding box center [402, 207] width 32 height 13
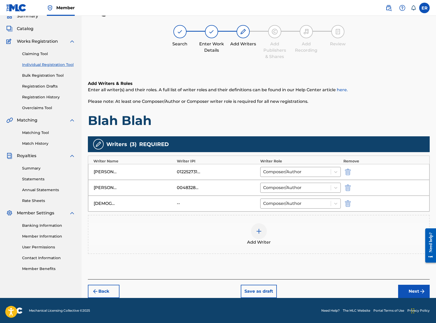
scroll to position [23, 0]
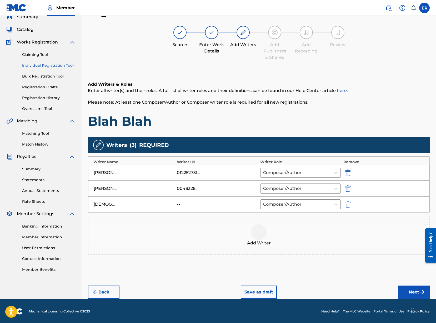
click at [343, 288] on button "Next" at bounding box center [414, 291] width 32 height 13
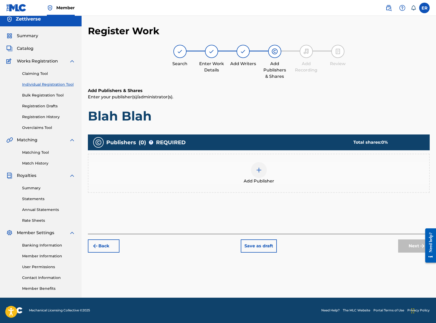
scroll to position [4, 0]
click at [260, 175] on div at bounding box center [259, 170] width 16 height 16
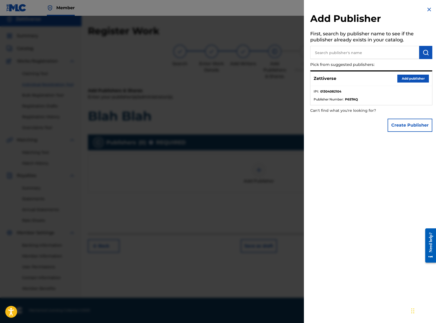
click at [343, 80] on button "Add publisher" at bounding box center [414, 79] width 32 height 8
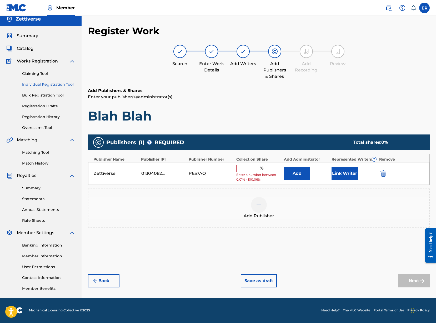
click at [256, 169] on input "text" at bounding box center [248, 168] width 24 height 7
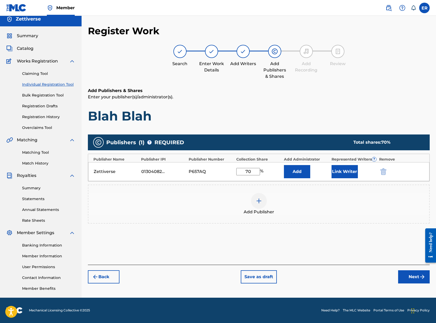
type input "70"
click at [340, 170] on button "Link Writer" at bounding box center [345, 171] width 26 height 13
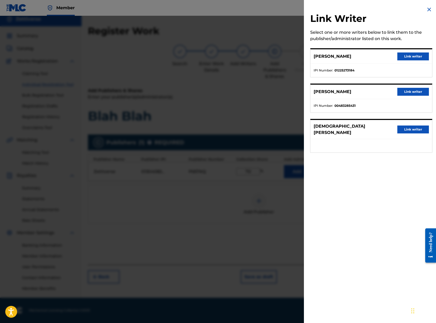
click at [343, 56] on button "Link writer" at bounding box center [414, 56] width 32 height 8
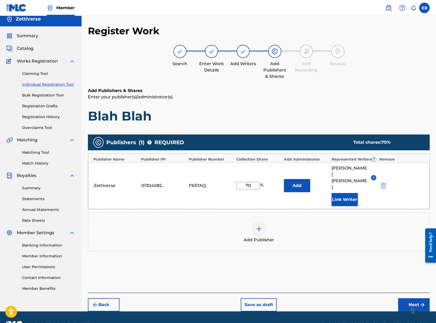
click at [343, 193] on button "Link Writer" at bounding box center [345, 199] width 26 height 13
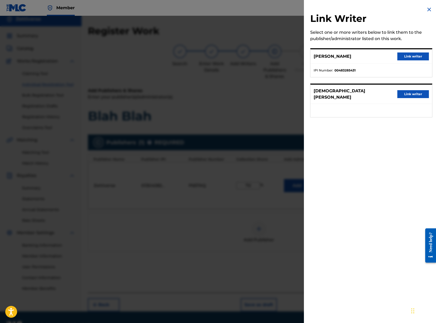
click at [343, 56] on button "Link writer" at bounding box center [414, 56] width 32 height 8
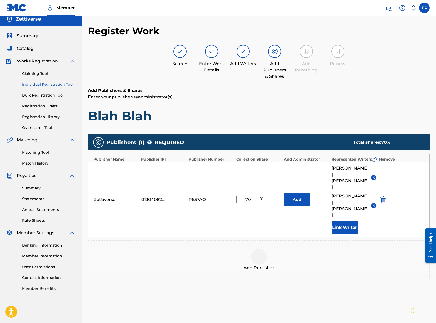
click at [258, 253] on img at bounding box center [259, 256] width 6 height 6
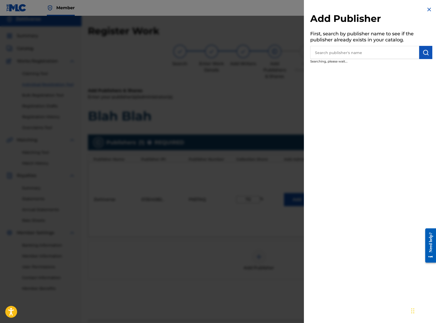
click at [343, 53] on input "text" at bounding box center [364, 52] width 109 height 13
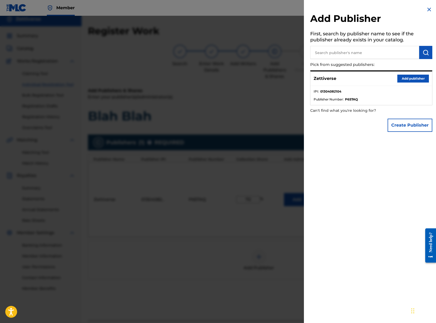
click at [343, 126] on button "Create Publisher" at bounding box center [410, 124] width 45 height 13
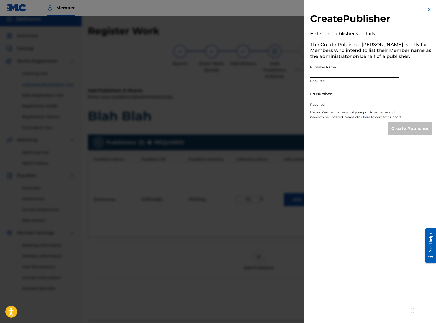
click at [343, 74] on input "Publisher Name" at bounding box center [354, 69] width 89 height 15
type input "Manuscript"
click at [343, 99] on input "IPI Number" at bounding box center [354, 93] width 89 height 15
click at [342, 95] on input "IPI Number" at bounding box center [354, 93] width 89 height 15
paste input "00686021835"
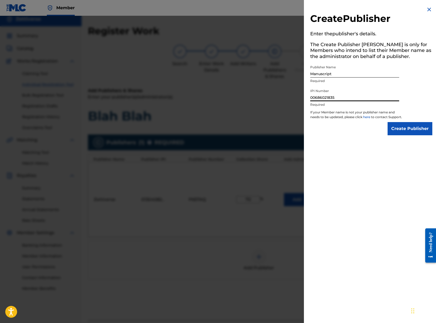
type input "00686021835"
click at [343, 131] on input "Create Publisher" at bounding box center [410, 128] width 45 height 13
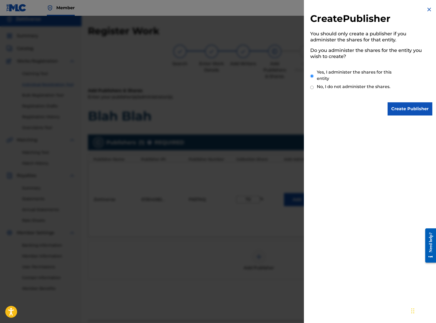
click at [343, 85] on label "No, I do not administer the shares." at bounding box center [354, 86] width 74 height 6
click at [314, 85] on input "No, I do not administer the shares." at bounding box center [311, 87] width 3 height 5
radio input "true"
click at [343, 110] on input "Create Publisher" at bounding box center [410, 108] width 45 height 13
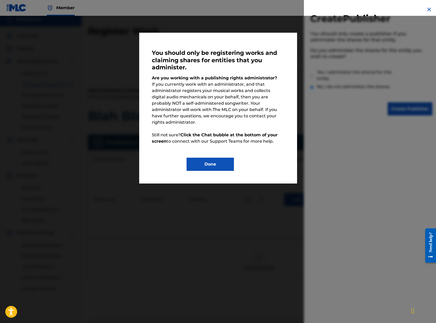
drag, startPoint x: 125, startPoint y: 29, endPoint x: 314, endPoint y: 173, distance: 237.8
click at [318, 186] on div "You should only be registering works and claiming shares for entities that you …" at bounding box center [218, 169] width 436 height 307
click at [223, 157] on button "Done" at bounding box center [210, 163] width 47 height 13
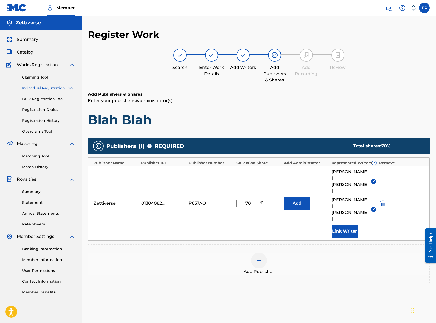
scroll to position [0, 0]
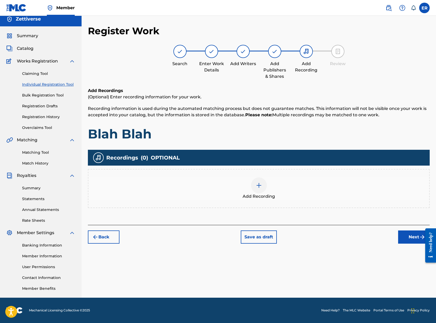
click at [264, 186] on div at bounding box center [259, 185] width 16 height 16
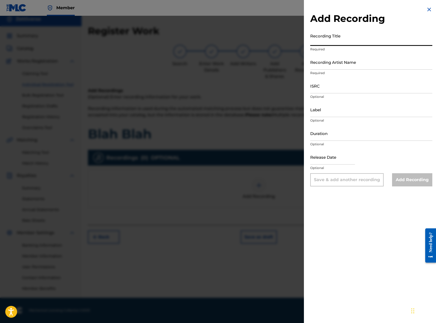
click at [343, 43] on input "Recording Title" at bounding box center [371, 38] width 122 height 15
type input "Blah Blah"
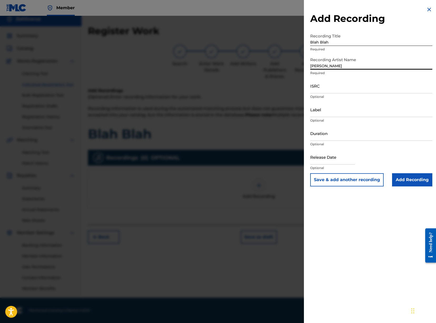
type input "[PERSON_NAME]"
click at [335, 90] on input "ISRC" at bounding box center [371, 85] width 122 height 15
paste input "QZK6M2435939"
type input "QZK6M2435939"
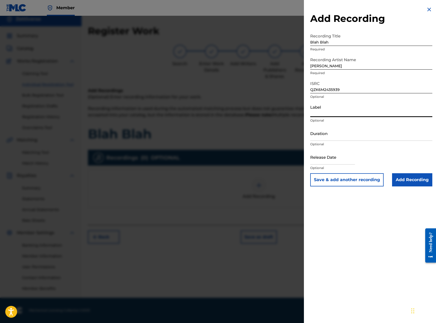
click at [337, 112] on input "Label" at bounding box center [371, 109] width 122 height 15
type input "Zettiverse"
type input "02:40"
click at [336, 163] on input "text" at bounding box center [332, 156] width 45 height 15
select select "7"
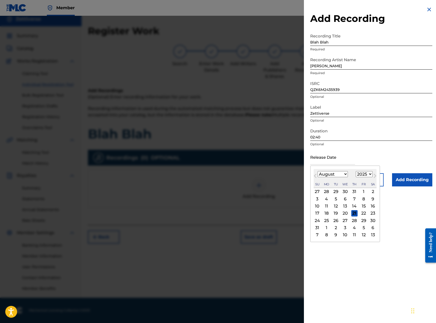
click at [343, 172] on select "1899 1900 1901 1902 1903 1904 1905 1906 1907 1908 1909 1910 1911 1912 1913 1914…" at bounding box center [364, 174] width 17 height 6
select select "2024"
click at [343, 171] on select "1899 1900 1901 1902 1903 1904 1905 1906 1907 1908 1909 1910 1911 1912 1913 1914…" at bounding box center [364, 174] width 17 height 6
click at [338, 176] on select "January February March April May June July August September October November De…" at bounding box center [333, 174] width 30 height 6
select select "3"
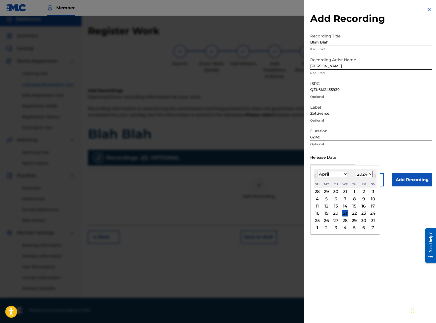
click at [318, 171] on select "January February March April May June July August September October November De…" at bounding box center [333, 174] width 30 height 6
click at [343, 213] on div "24" at bounding box center [345, 213] width 6 height 6
type input "April 24 2024"
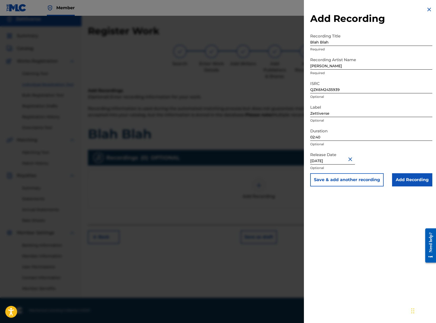
click at [343, 181] on input "Add Recording" at bounding box center [412, 179] width 40 height 13
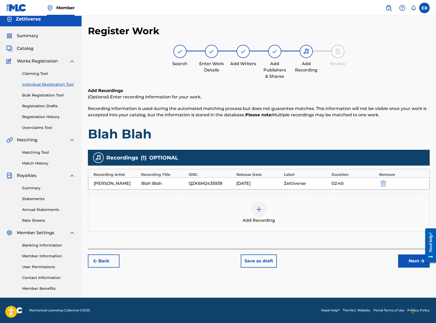
click at [343, 259] on button "Next" at bounding box center [414, 260] width 32 height 13
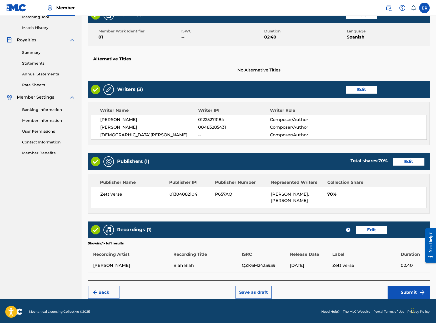
scroll to position [138, 0]
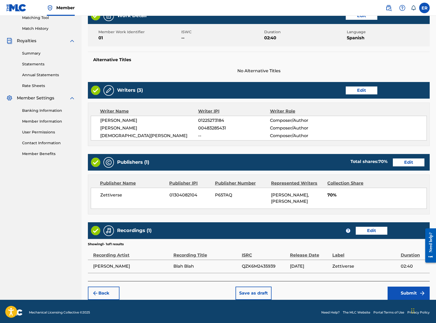
click at [343, 294] on button "Submit" at bounding box center [409, 292] width 42 height 13
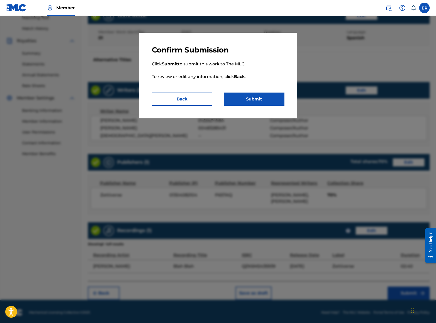
click at [248, 98] on button "Submit" at bounding box center [254, 98] width 61 height 13
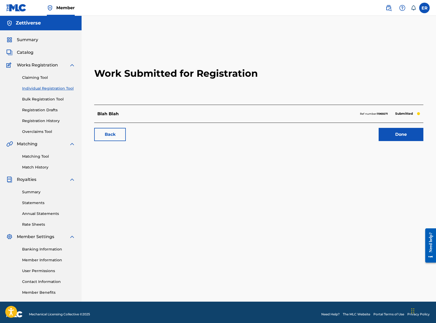
click at [343, 132] on link "Done" at bounding box center [401, 134] width 45 height 13
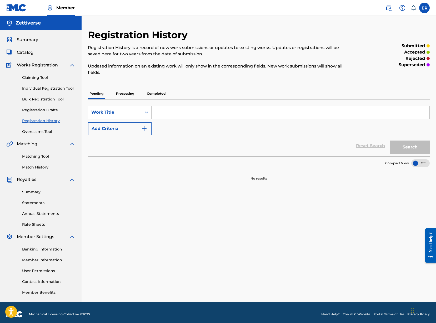
click at [170, 113] on input "Search Form" at bounding box center [291, 112] width 278 height 13
click at [43, 75] on link "Claiming Tool" at bounding box center [48, 78] width 53 height 6
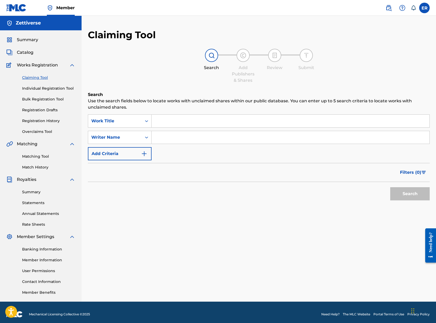
click at [187, 118] on input "Search Form" at bounding box center [291, 121] width 278 height 13
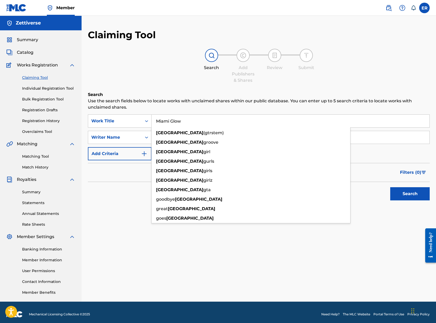
type input "Miami Glow"
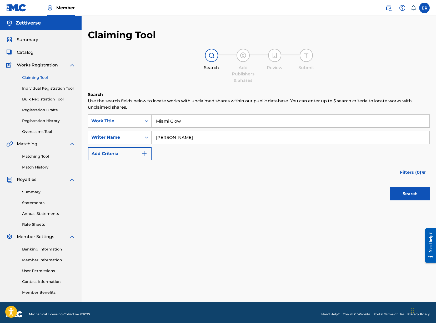
type input "Suzette Labra"
click at [343, 194] on button "Search" at bounding box center [409, 193] width 39 height 13
click at [203, 154] on div "SearchWithCriteria13faf519-d734-48a8-8cfb-5dc1811952e3 Work Title Miami Glow Se…" at bounding box center [259, 137] width 342 height 46
click at [144, 153] on img "Search Form" at bounding box center [144, 153] width 6 height 6
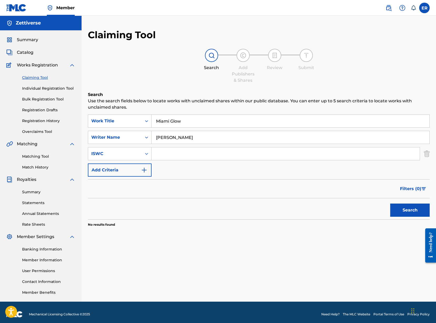
click at [180, 153] on input "Search Form" at bounding box center [286, 153] width 268 height 13
paste input "T-334.442.690-6"
type input "T-334.442.690-6"
click at [343, 207] on button "Search" at bounding box center [409, 209] width 39 height 13
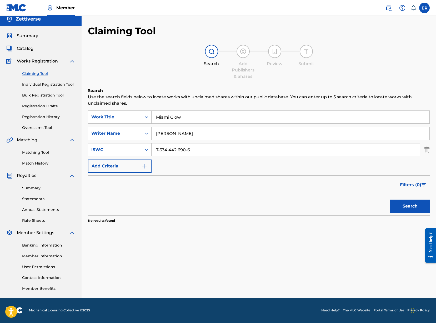
scroll to position [3, 0]
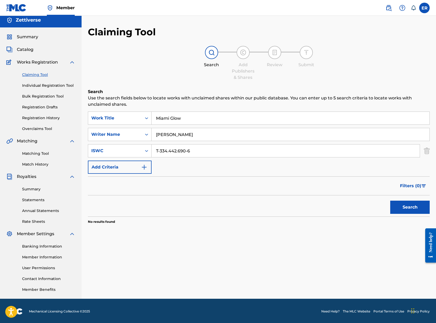
click at [51, 84] on link "Individual Registration Tool" at bounding box center [48, 86] width 53 height 6
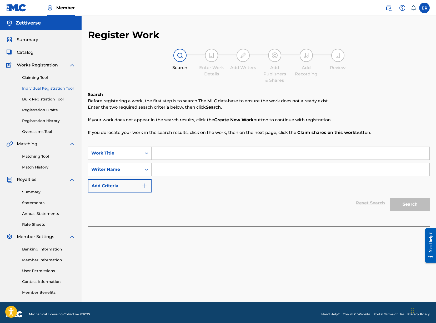
click at [210, 154] on input "Search Form" at bounding box center [291, 153] width 278 height 13
type input "Miami Glow"
click at [200, 167] on input "Search Form" at bounding box center [291, 169] width 278 height 13
type input "Suzette Labra"
click at [343, 205] on button "Search" at bounding box center [409, 203] width 39 height 13
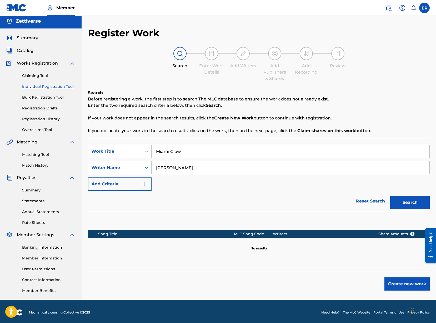
scroll to position [4, 0]
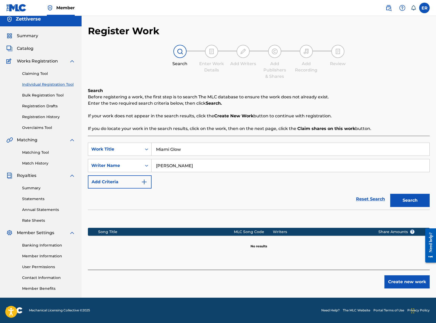
click at [343, 281] on button "Create new work" at bounding box center [407, 281] width 45 height 13
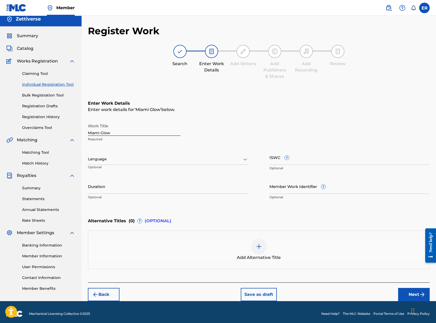
click at [128, 161] on div at bounding box center [168, 159] width 161 height 7
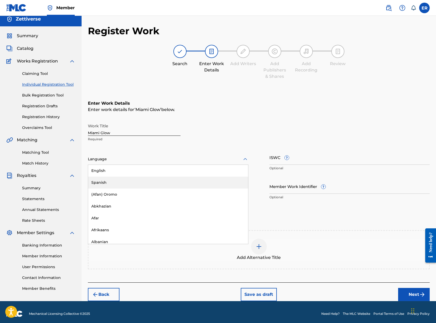
click at [130, 180] on div "Spanish" at bounding box center [168, 182] width 160 height 12
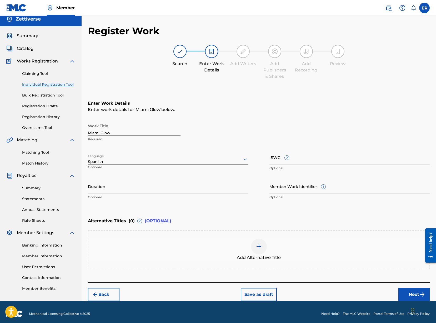
click at [313, 157] on input "ISWC ?" at bounding box center [350, 157] width 161 height 15
paste input "T-334.442.690-6"
type input "T-334.442.690-6"
click at [175, 185] on input "Duration" at bounding box center [168, 186] width 161 height 15
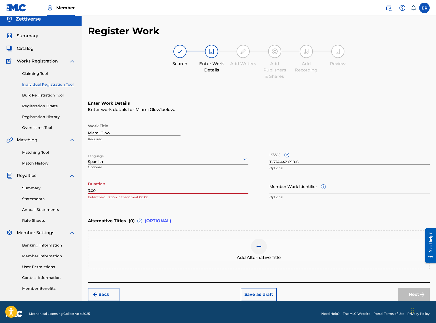
type input "3:00"
type input "02"
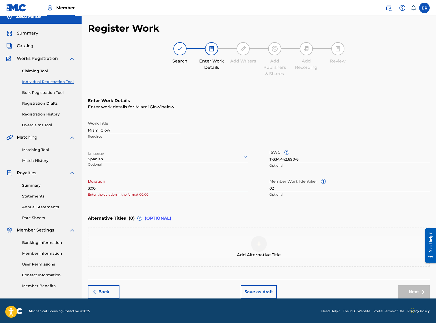
scroll to position [6, 0]
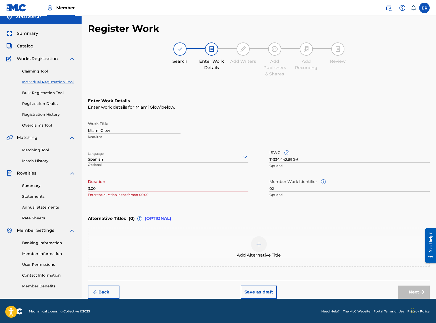
click at [131, 187] on input "3:00" at bounding box center [168, 183] width 161 height 15
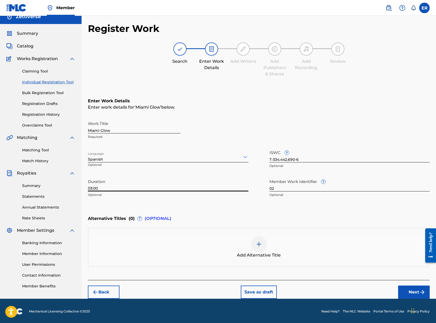
type input "03:00"
click at [343, 290] on button "Next" at bounding box center [414, 291] width 32 height 13
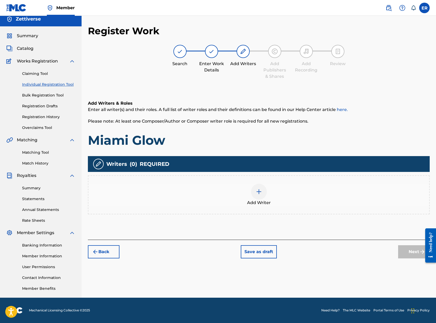
scroll to position [4, 0]
click at [260, 194] on img at bounding box center [259, 191] width 6 height 6
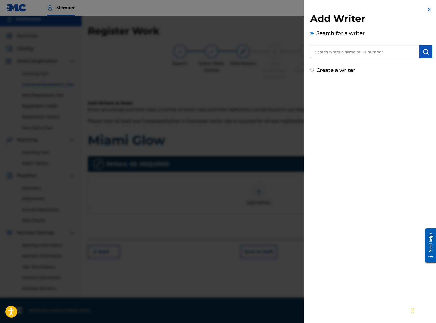
click at [333, 55] on input "text" at bounding box center [364, 51] width 109 height 13
click at [335, 54] on input "text" at bounding box center [364, 51] width 109 height 13
type input "Suzette Labra"
click at [339, 71] on label "Create a writer" at bounding box center [335, 70] width 39 height 6
radio input "true"
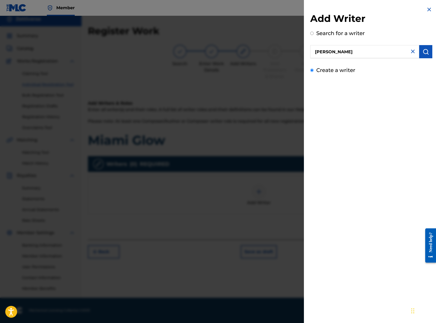
click at [314, 71] on input "Create a writer" at bounding box center [311, 69] width 3 height 3
radio input "false"
radio input "true"
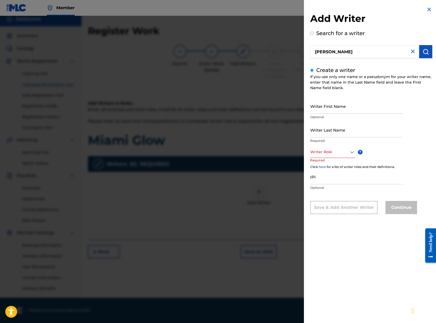
click at [343, 104] on input "Writer First Name" at bounding box center [356, 105] width 93 height 15
drag, startPoint x: 326, startPoint y: 111, endPoint x: 347, endPoint y: 110, distance: 21.4
click at [343, 110] on input "Suzette Labra" at bounding box center [356, 105] width 93 height 15
type input "[PERSON_NAME]"
click at [318, 131] on input "Writer Last Name" at bounding box center [356, 129] width 93 height 15
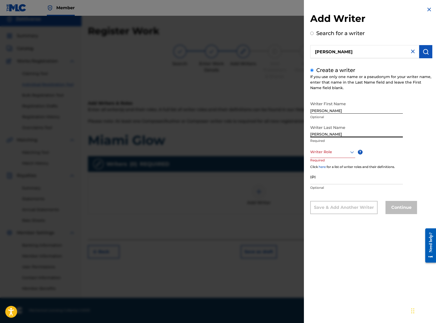
type input "Labra"
click at [328, 149] on div at bounding box center [332, 151] width 45 height 7
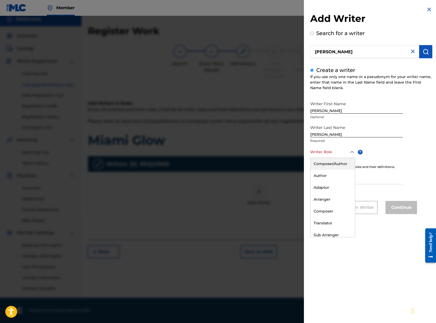
click at [333, 160] on div "Composer/Author" at bounding box center [333, 164] width 44 height 12
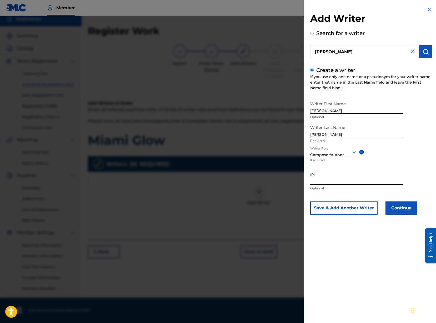
click at [335, 182] on input "IPI" at bounding box center [356, 177] width 93 height 15
paste input "01225273184"
type input "01225273184"
click at [343, 207] on button "Save & Add Another Writer" at bounding box center [343, 207] width 67 height 13
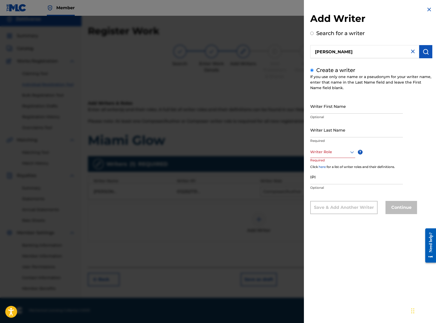
click at [321, 108] on input "Writer First Name" at bounding box center [356, 105] width 93 height 15
type input "[PERSON_NAME]"
type input "Mora"
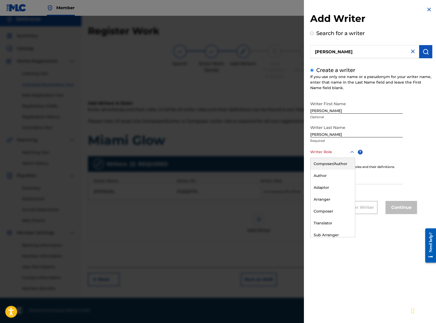
click at [339, 153] on div at bounding box center [332, 151] width 45 height 7
click at [336, 161] on div "Composer/Author" at bounding box center [333, 164] width 44 height 12
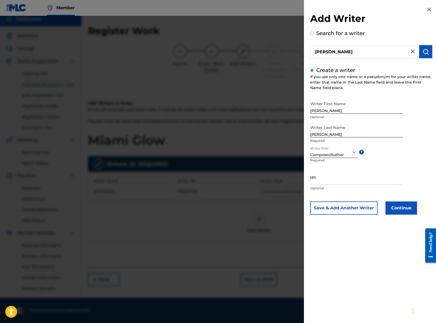
click at [338, 182] on input "IPI" at bounding box center [356, 177] width 93 height 15
paste input "00483285431"
type input "00483285431"
click at [343, 208] on button "Save & Add Another Writer" at bounding box center [343, 207] width 67 height 13
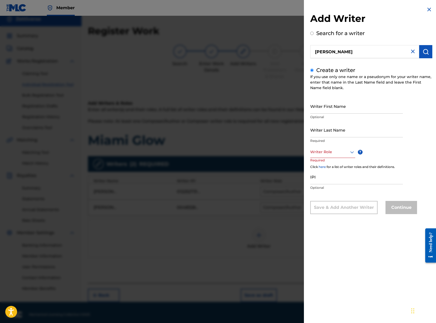
click at [337, 103] on input "Writer First Name" at bounding box center [356, 105] width 93 height 15
type input "Maroon"
type input "Riddimz"
click at [324, 153] on div at bounding box center [332, 151] width 45 height 7
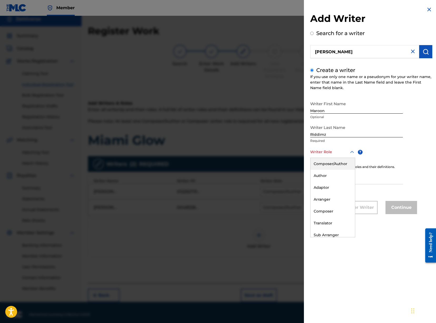
click at [337, 163] on div "Composer/Author" at bounding box center [333, 164] width 44 height 12
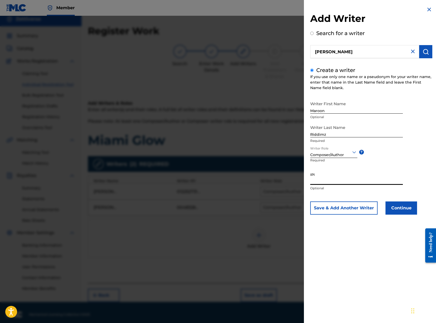
click at [343, 179] on input "IPI" at bounding box center [356, 177] width 93 height 15
paste input "738507815"
type input "738507815"
click at [343, 208] on button "Continue" at bounding box center [402, 207] width 32 height 13
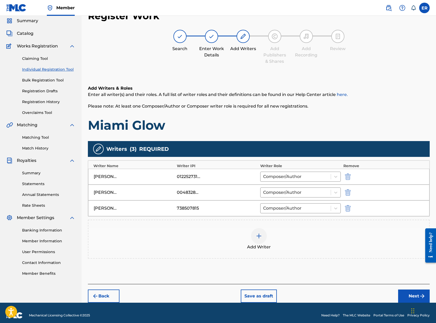
scroll to position [24, 0]
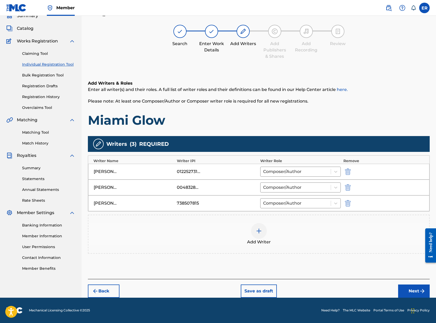
click at [343, 289] on button "Next" at bounding box center [414, 290] width 32 height 13
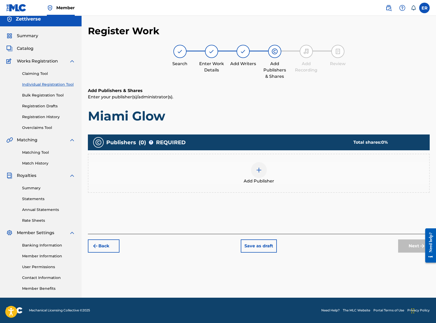
click at [261, 171] on img at bounding box center [259, 170] width 6 height 6
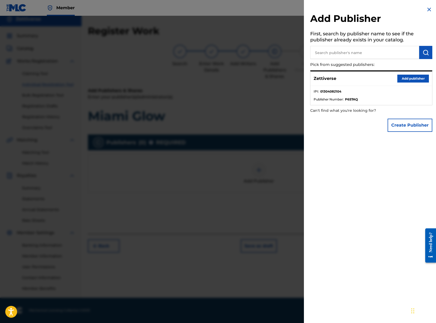
click at [343, 79] on button "Add publisher" at bounding box center [414, 79] width 32 height 8
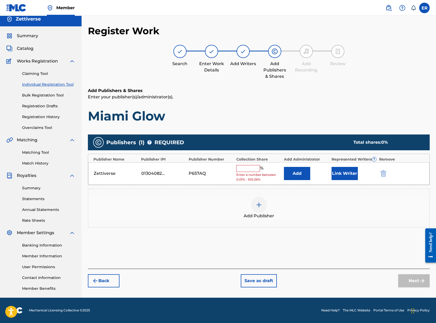
click at [256, 167] on input "text" at bounding box center [248, 168] width 24 height 7
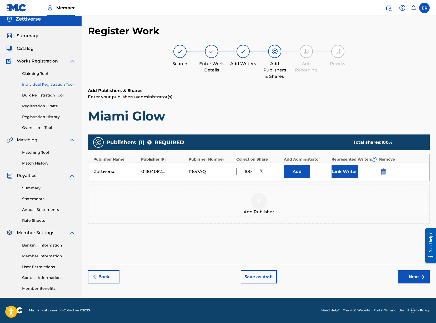
type input "100"
click at [343, 173] on button "Link Writer" at bounding box center [345, 171] width 26 height 13
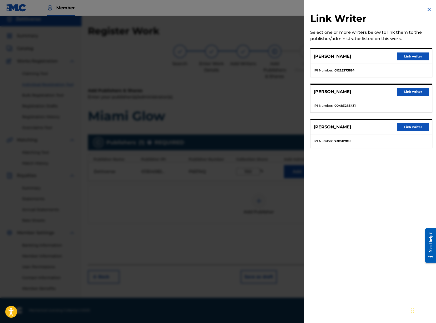
click at [343, 57] on button "Link writer" at bounding box center [414, 56] width 32 height 8
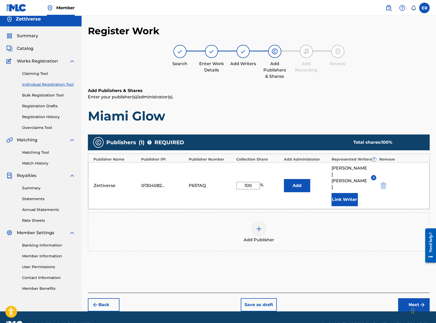
click at [343, 193] on button "Link Writer" at bounding box center [345, 199] width 26 height 13
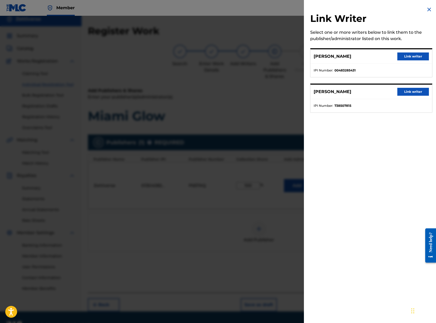
click at [343, 58] on button "Link writer" at bounding box center [414, 56] width 32 height 8
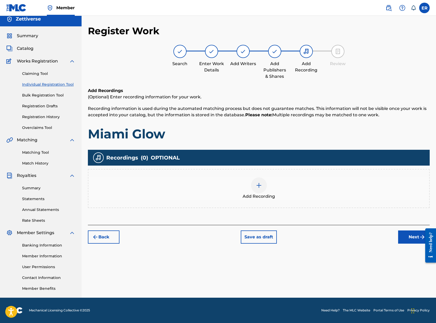
click at [260, 185] on img at bounding box center [259, 185] width 6 height 6
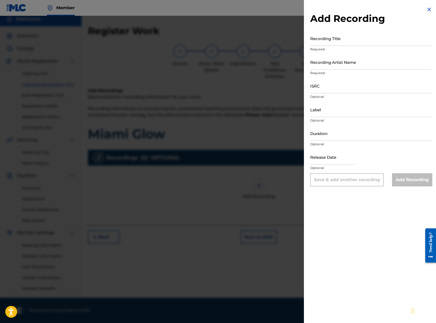
click at [343, 37] on input "Recording Title" at bounding box center [371, 38] width 122 height 15
type input "Miami Glow"
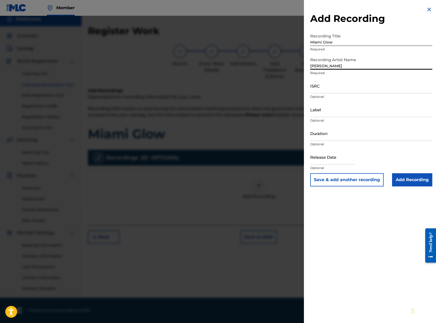
type input "[PERSON_NAME]"
paste input "QZZ762532497"
type input "QZZ762532497"
click at [343, 113] on input "Label" at bounding box center [371, 109] width 122 height 15
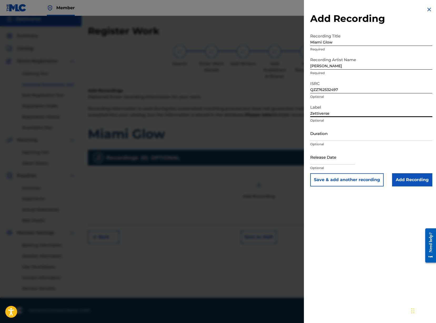
type input "Zettiverse"
type input "02:59"
click at [340, 159] on input "text" at bounding box center [332, 156] width 45 height 15
select select "7"
select select "2025"
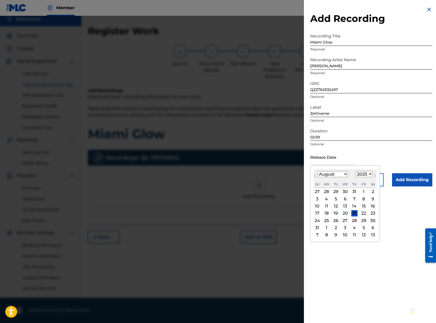
click at [335, 212] on div "19" at bounding box center [336, 213] width 6 height 6
type input "August 19 2025"
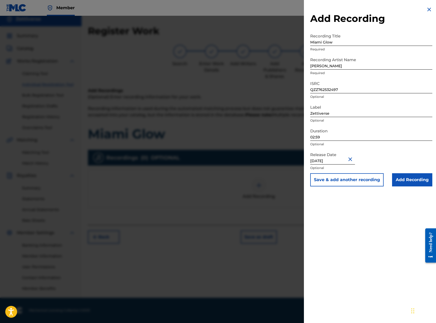
click at [343, 180] on input "Add Recording" at bounding box center [412, 179] width 40 height 13
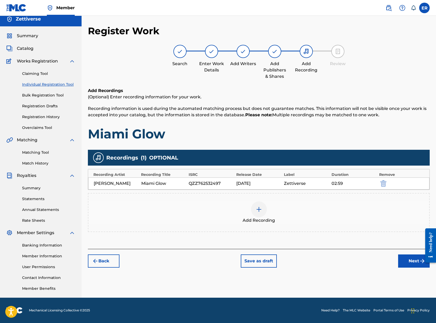
click at [343, 257] on button "Next" at bounding box center [414, 260] width 32 height 13
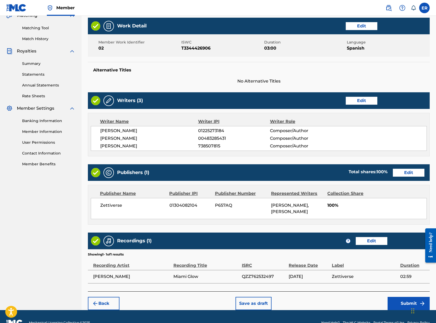
scroll to position [141, 0]
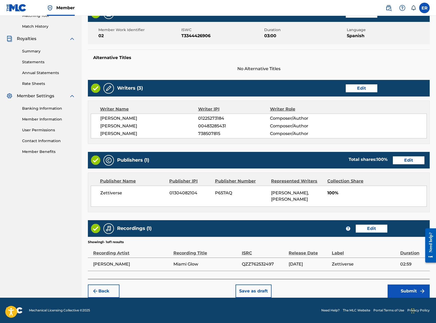
click at [343, 287] on button "Submit" at bounding box center [409, 290] width 42 height 13
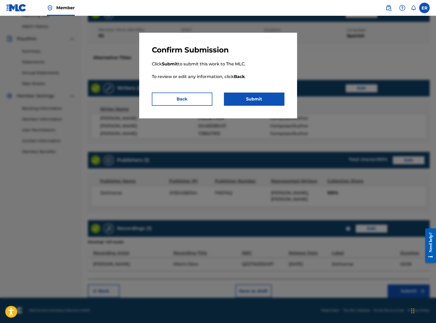
click at [261, 98] on button "Submit" at bounding box center [254, 98] width 61 height 13
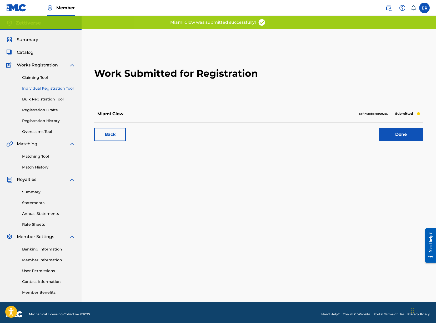
click at [343, 136] on link "Done" at bounding box center [401, 134] width 45 height 13
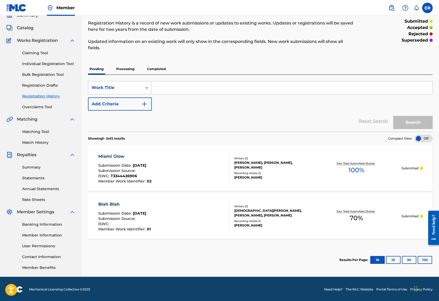
scroll to position [26, 0]
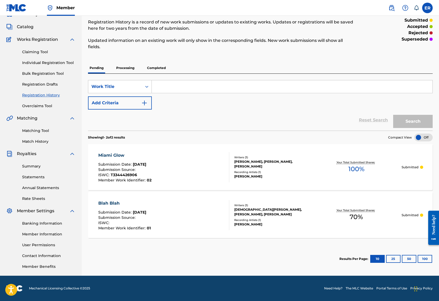
click at [49, 221] on link "Banking Information" at bounding box center [48, 224] width 53 height 6
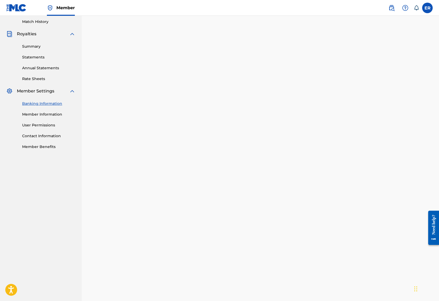
scroll to position [26, 0]
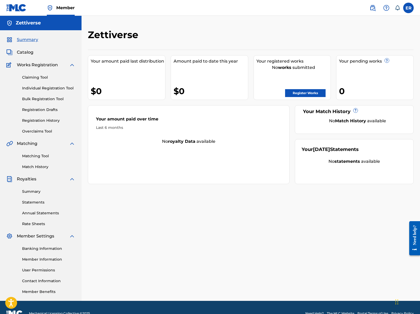
click at [45, 118] on link "Registration History" at bounding box center [48, 121] width 53 height 6
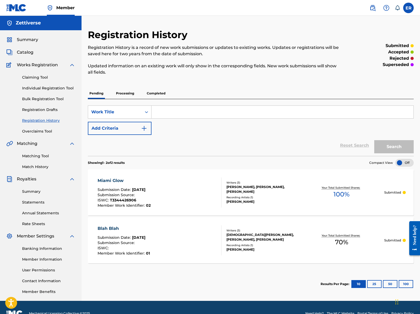
click at [167, 114] on input "Search Form" at bounding box center [283, 112] width 262 height 13
type input "4x4"
click at [392, 149] on button "Search" at bounding box center [394, 146] width 39 height 13
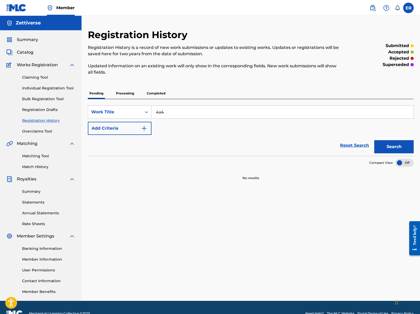
click at [142, 126] on img "Search Form" at bounding box center [144, 128] width 6 height 6
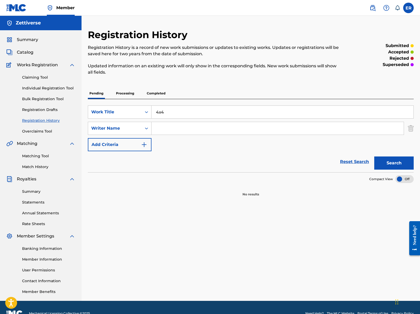
click at [170, 125] on input "Search Form" at bounding box center [278, 128] width 252 height 13
type input "[PERSON_NAME]"
click at [384, 165] on button "Search" at bounding box center [394, 163] width 39 height 13
click at [47, 88] on link "Individual Registration Tool" at bounding box center [48, 89] width 53 height 6
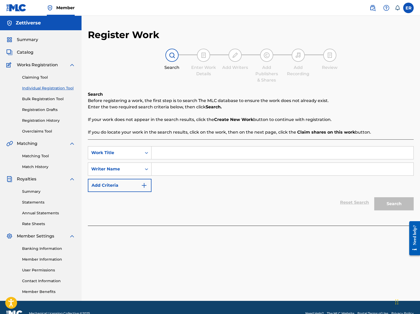
click at [196, 155] on input "Search Form" at bounding box center [283, 153] width 262 height 13
type input "4x4"
click at [200, 166] on input "Search Form" at bounding box center [283, 169] width 262 height 13
type input "G"
type input "J"
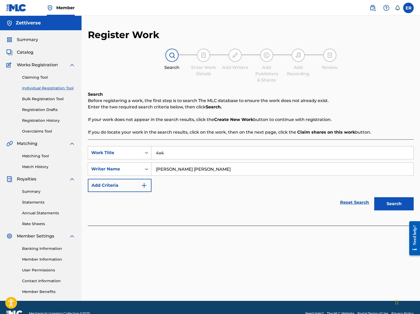
type input "[PERSON_NAME] [PERSON_NAME]"
click at [396, 200] on button "Search" at bounding box center [394, 203] width 39 height 13
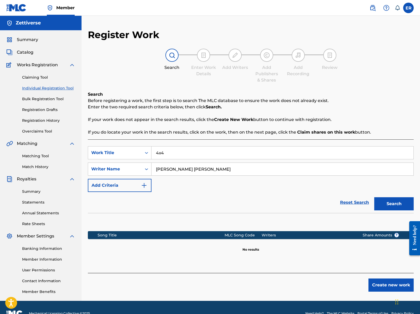
click at [386, 284] on button "Create new work" at bounding box center [391, 285] width 45 height 13
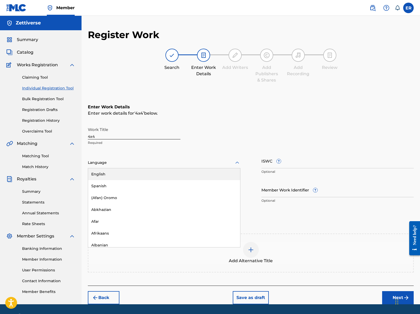
click at [145, 166] on div "Language" at bounding box center [164, 162] width 153 height 11
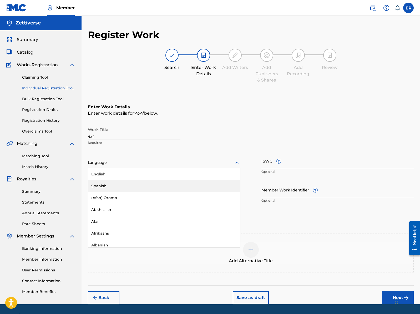
click at [144, 184] on div "Spanish" at bounding box center [164, 186] width 152 height 12
